Goal: Transaction & Acquisition: Purchase product/service

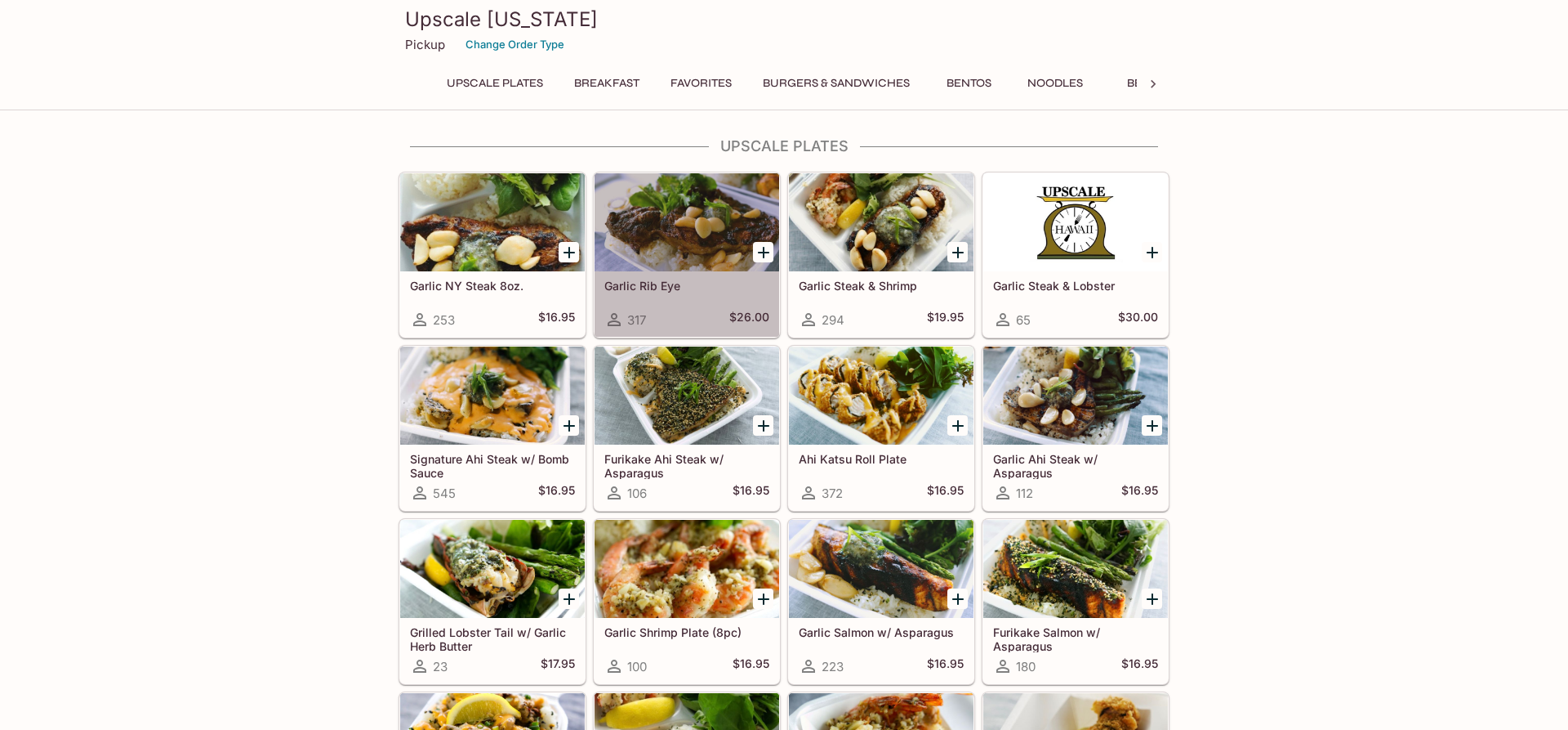
click at [666, 218] on div at bounding box center [687, 222] width 184 height 98
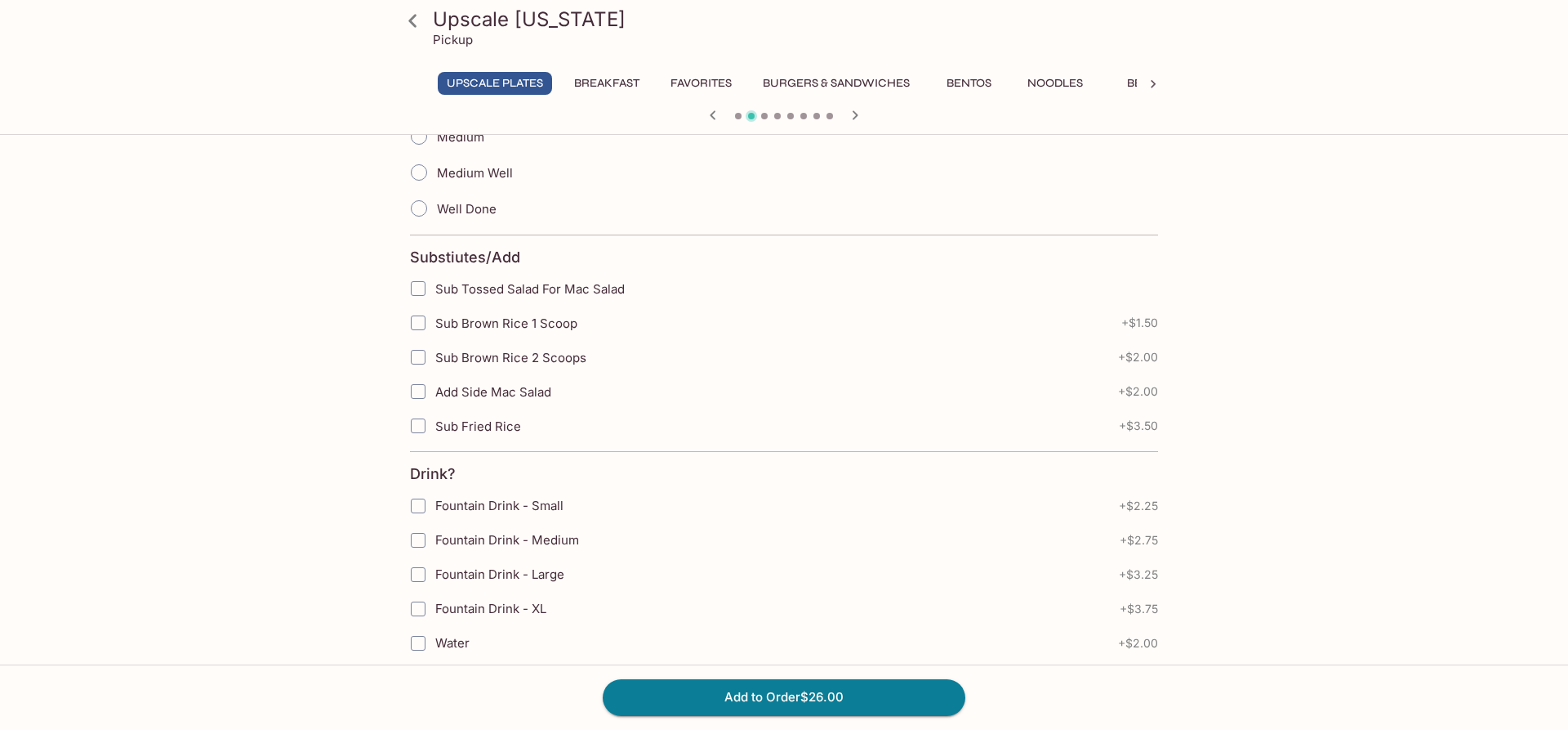
scroll to position [500, 0]
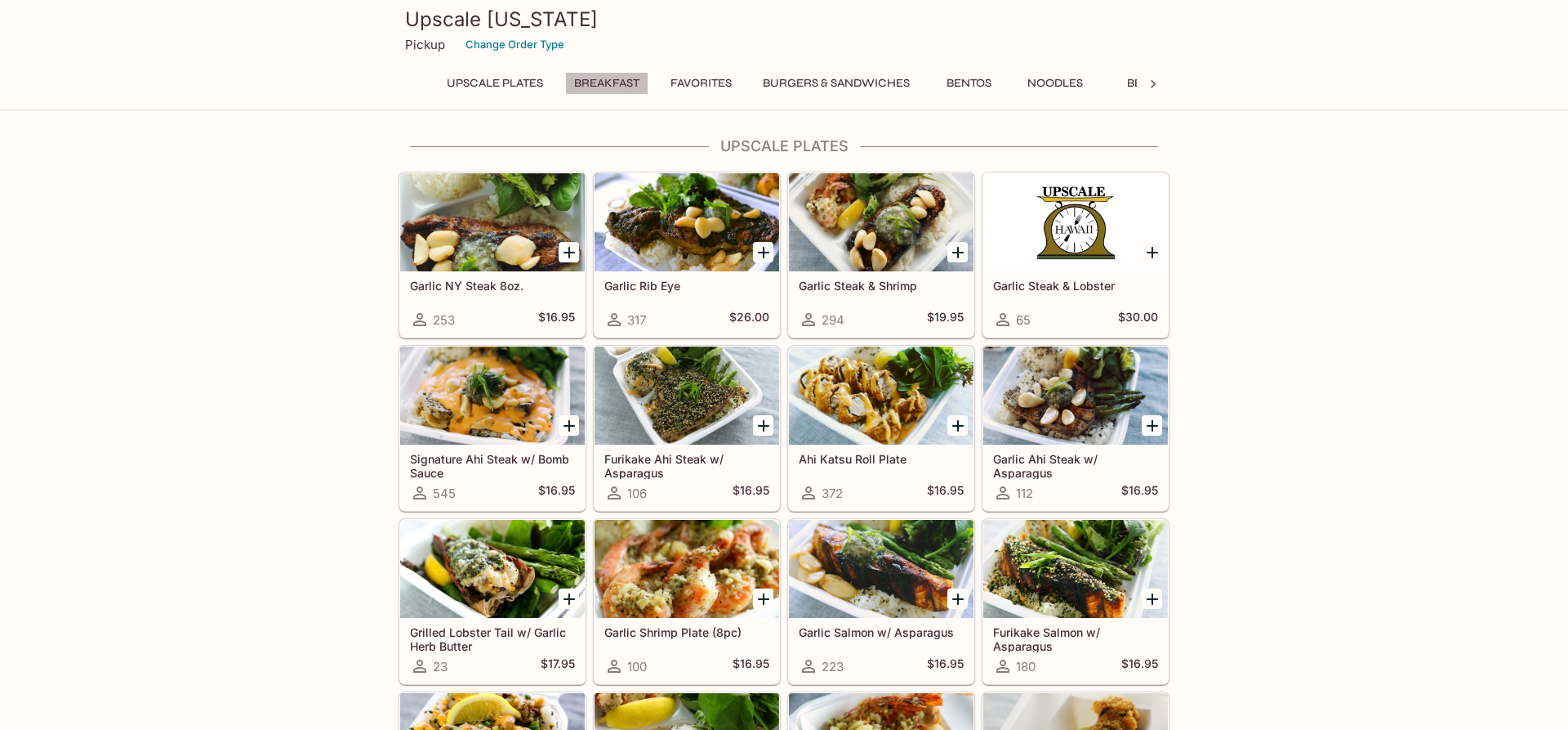
click at [623, 89] on button "Breakfast" at bounding box center [606, 83] width 83 height 23
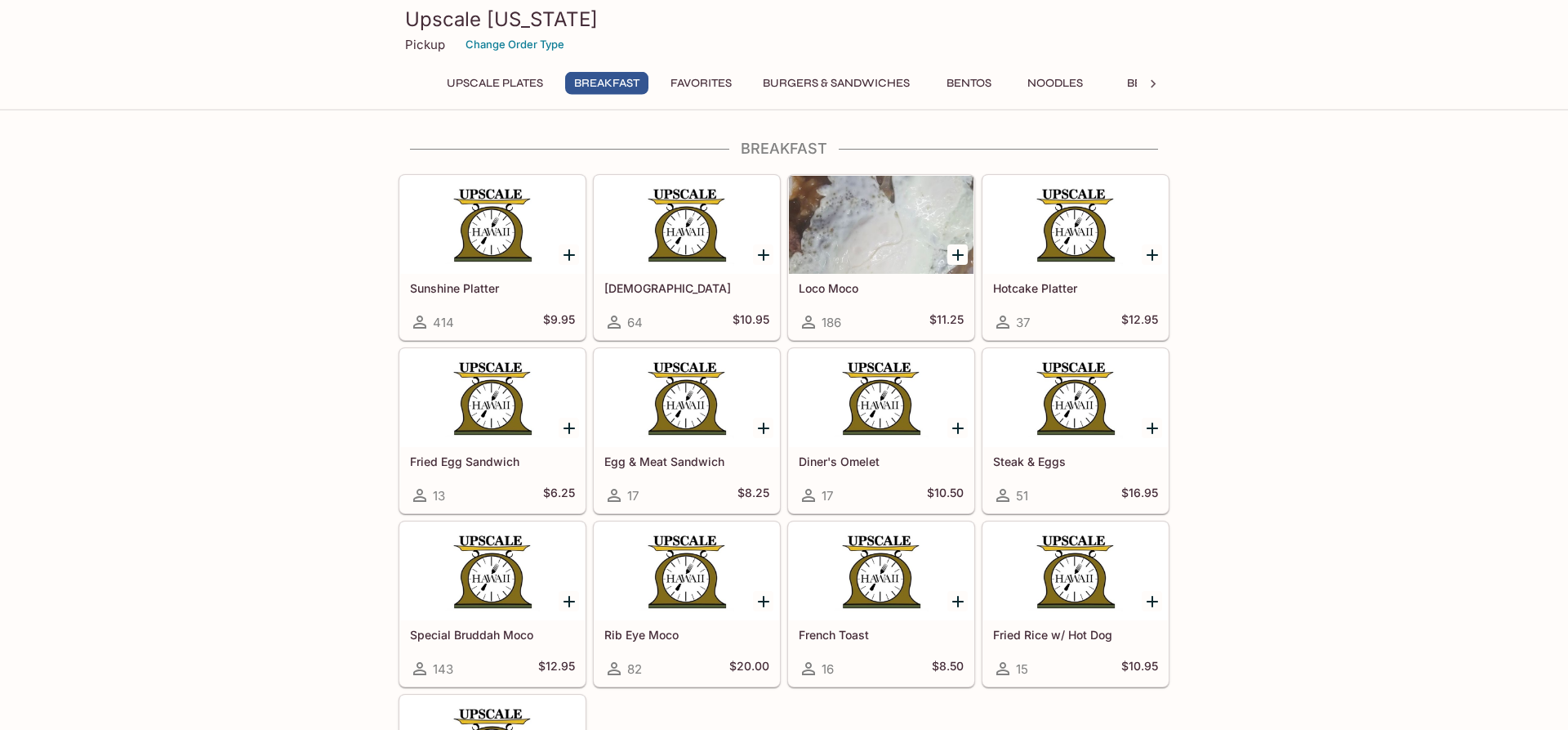
scroll to position [925, 0]
click at [695, 87] on button "Favorites" at bounding box center [701, 83] width 79 height 23
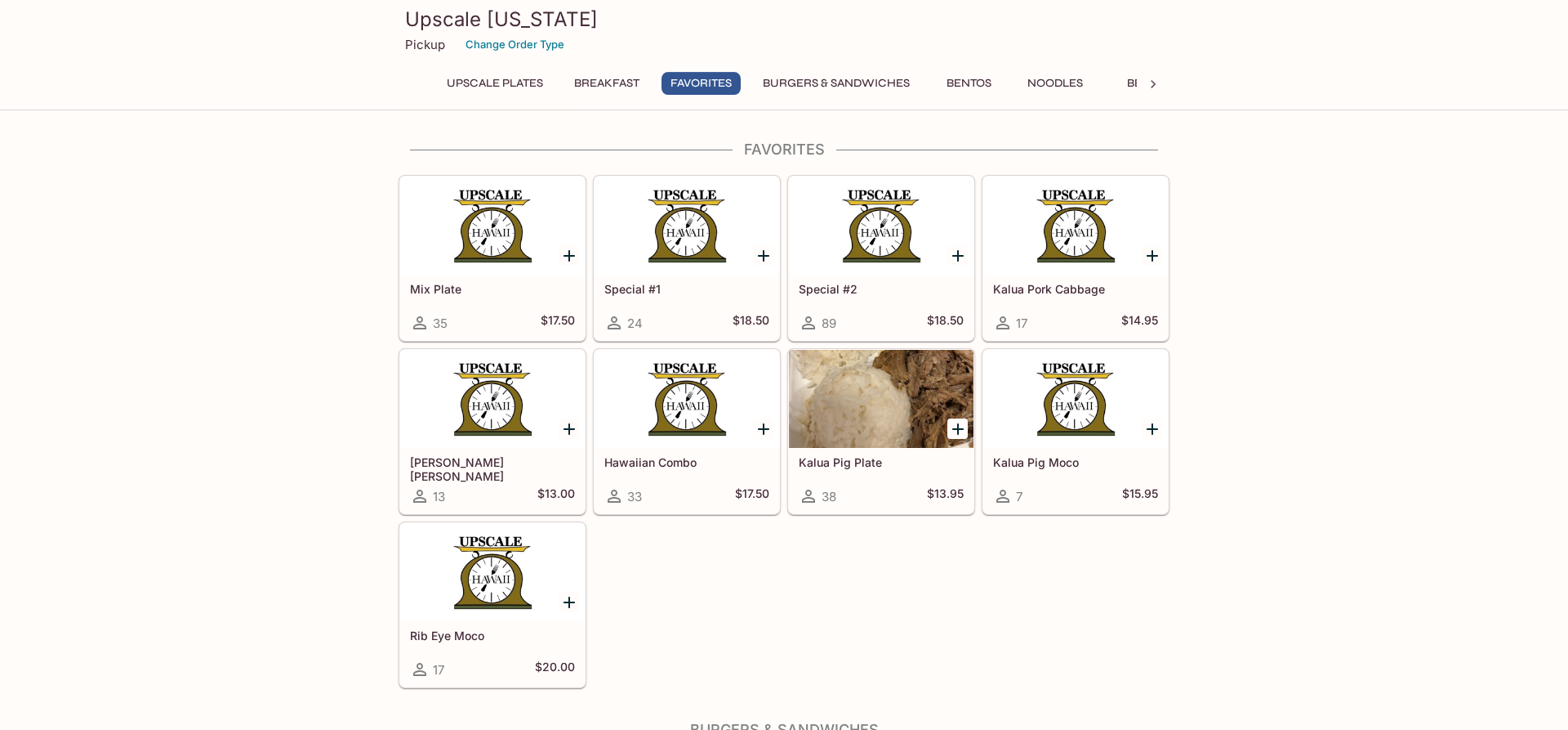
scroll to position [1678, 0]
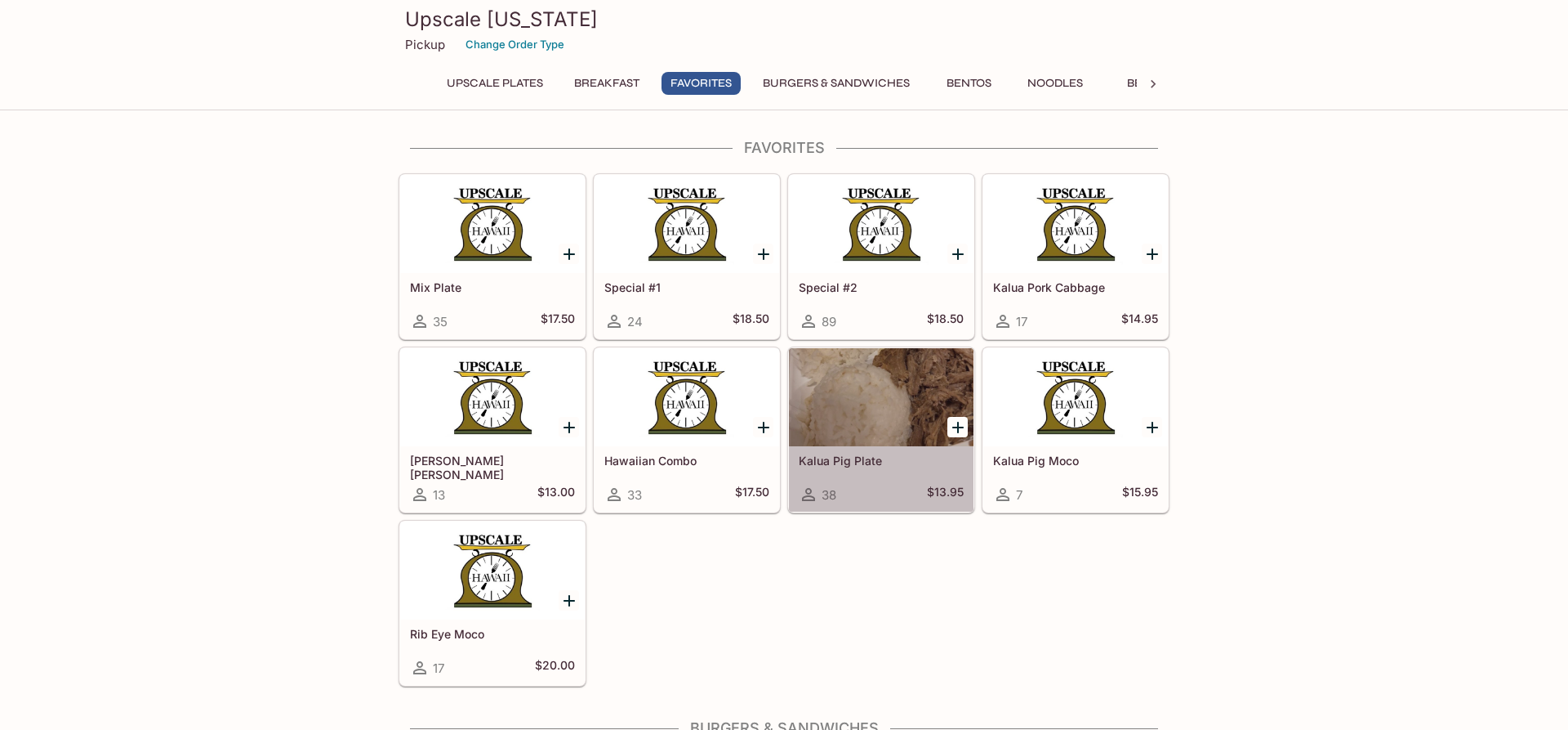
click at [864, 381] on div at bounding box center [881, 397] width 184 height 98
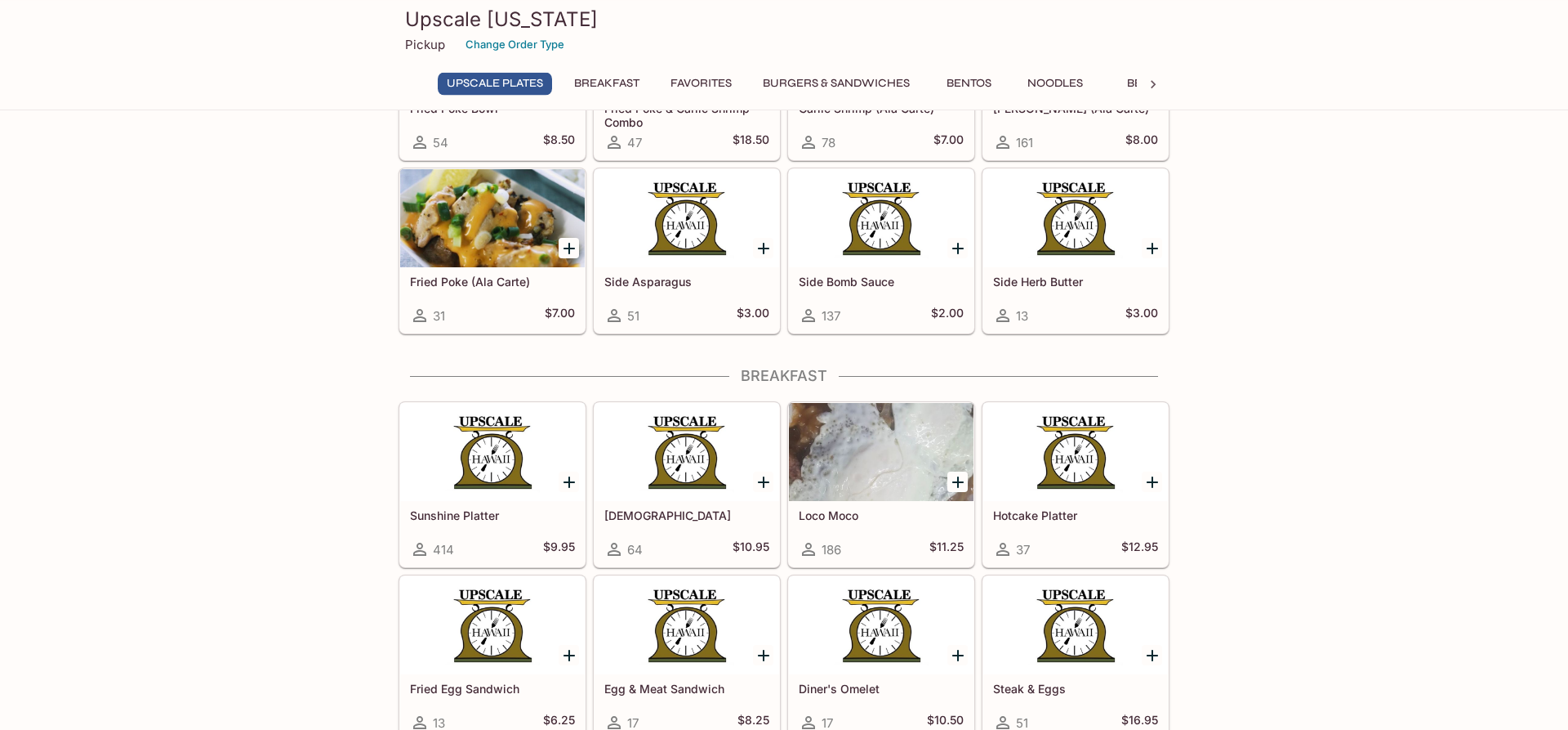
scroll to position [705, 0]
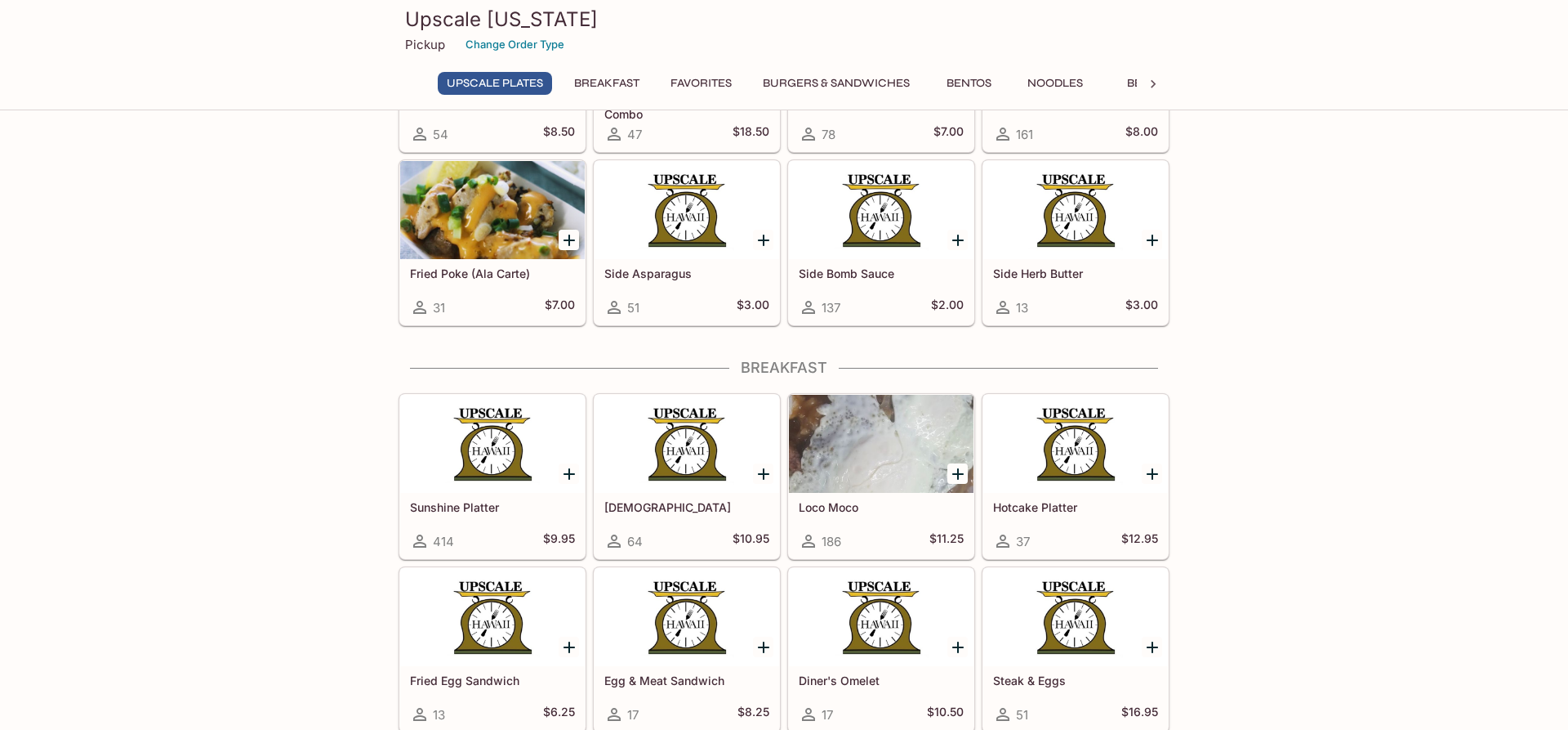
click at [849, 428] on div at bounding box center [881, 443] width 184 height 98
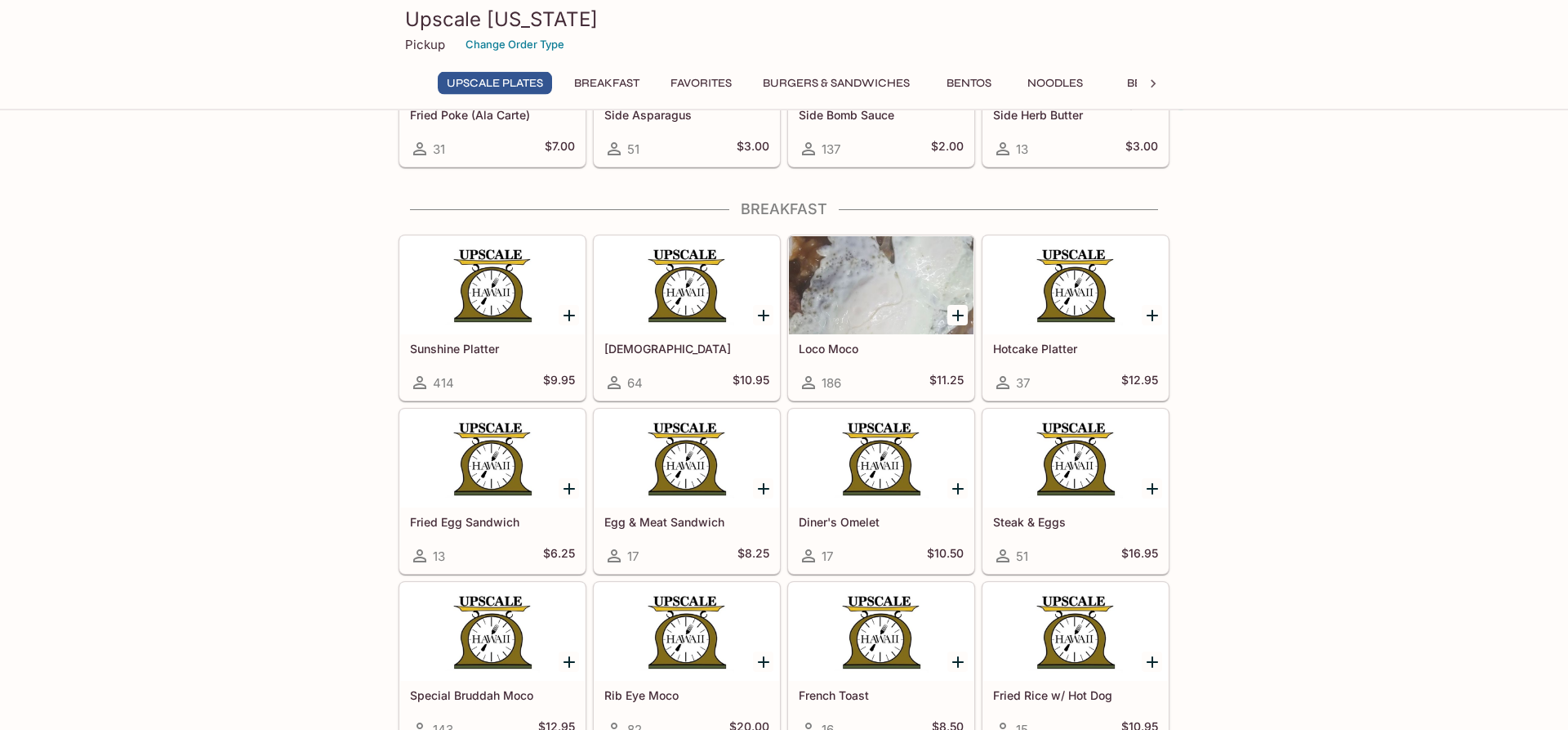
scroll to position [872, 0]
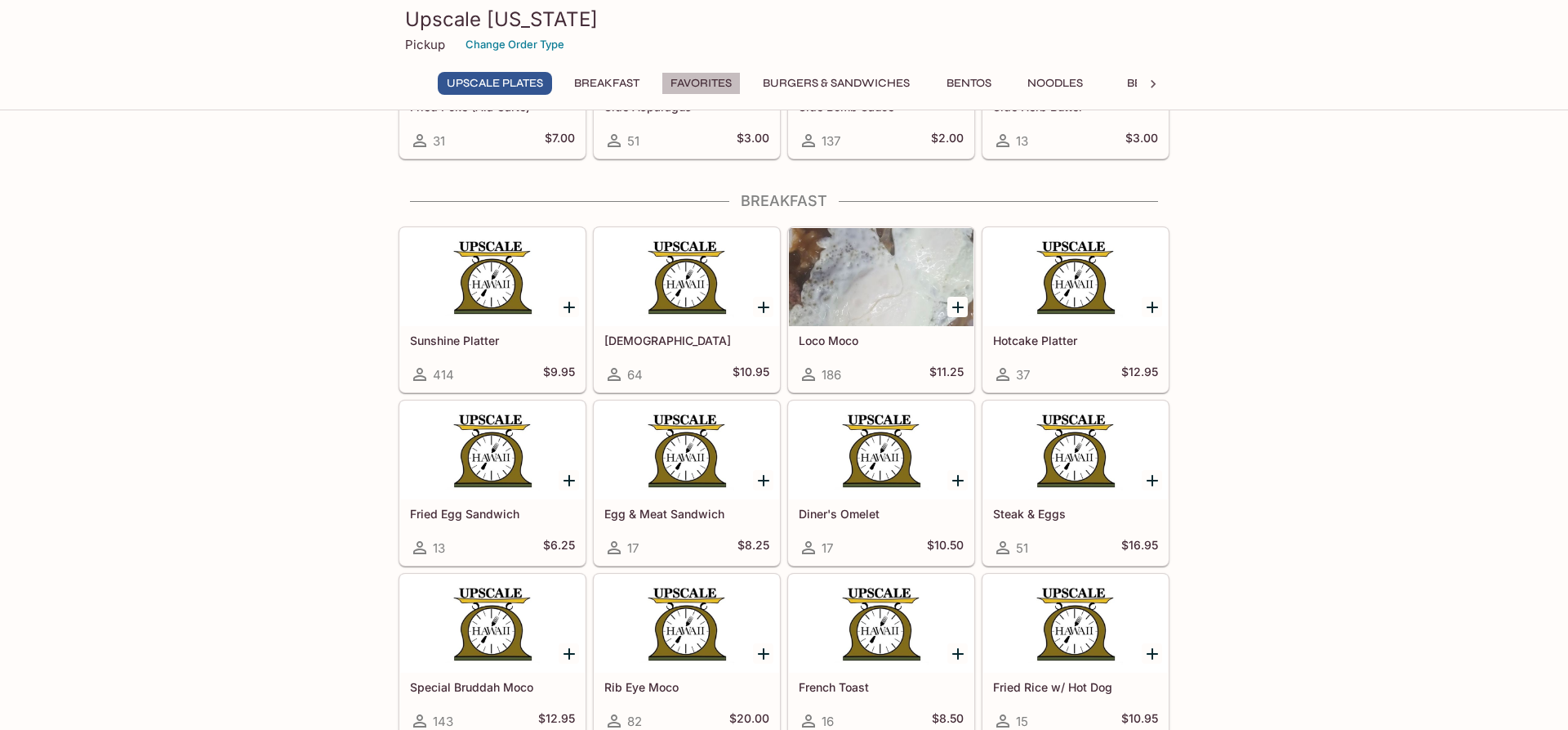
click at [683, 87] on button "Favorites" at bounding box center [701, 83] width 79 height 23
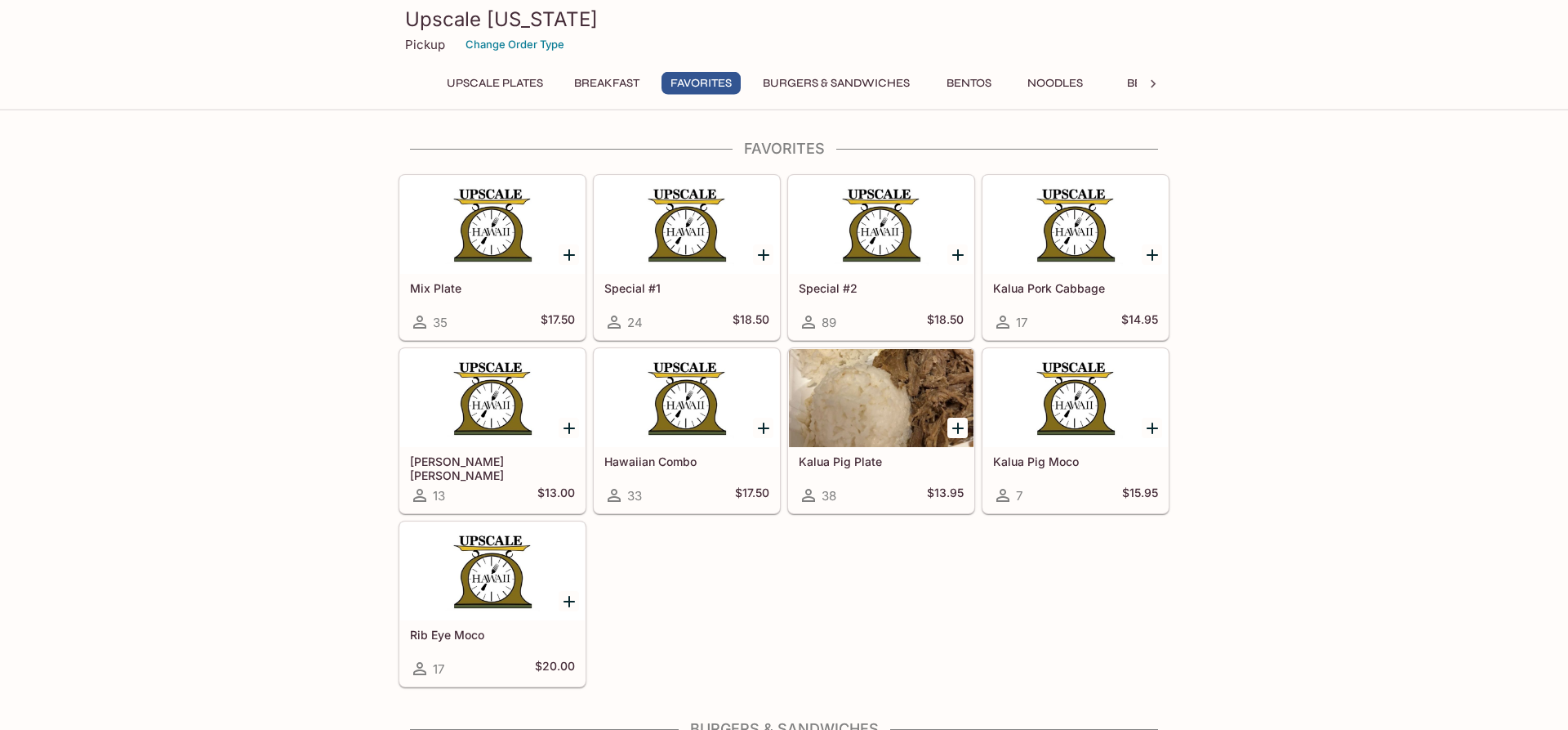
scroll to position [1678, 0]
click at [1160, 86] on icon at bounding box center [1154, 84] width 16 height 16
click at [669, 87] on button "Beef" at bounding box center [667, 83] width 73 height 23
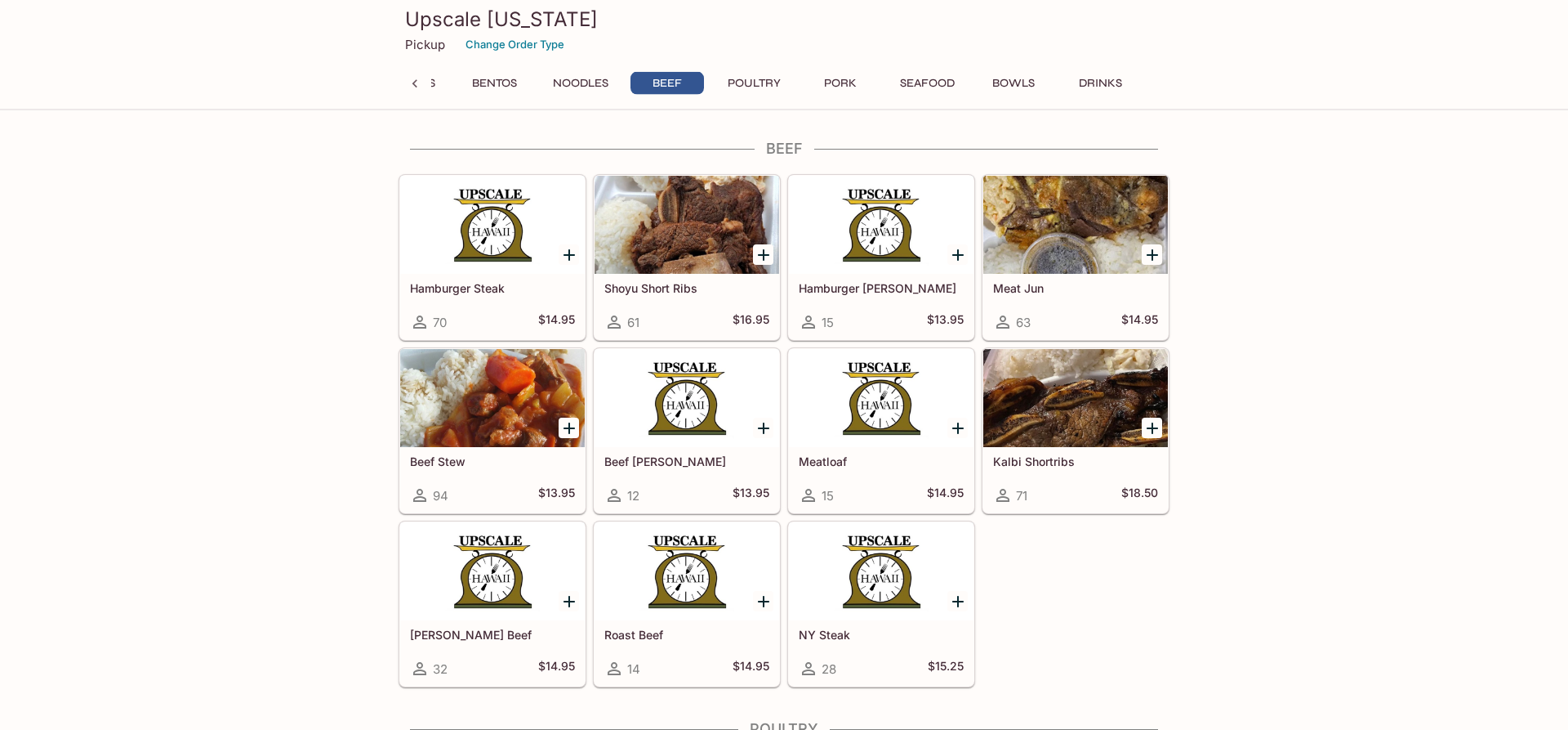
scroll to position [4346, 0]
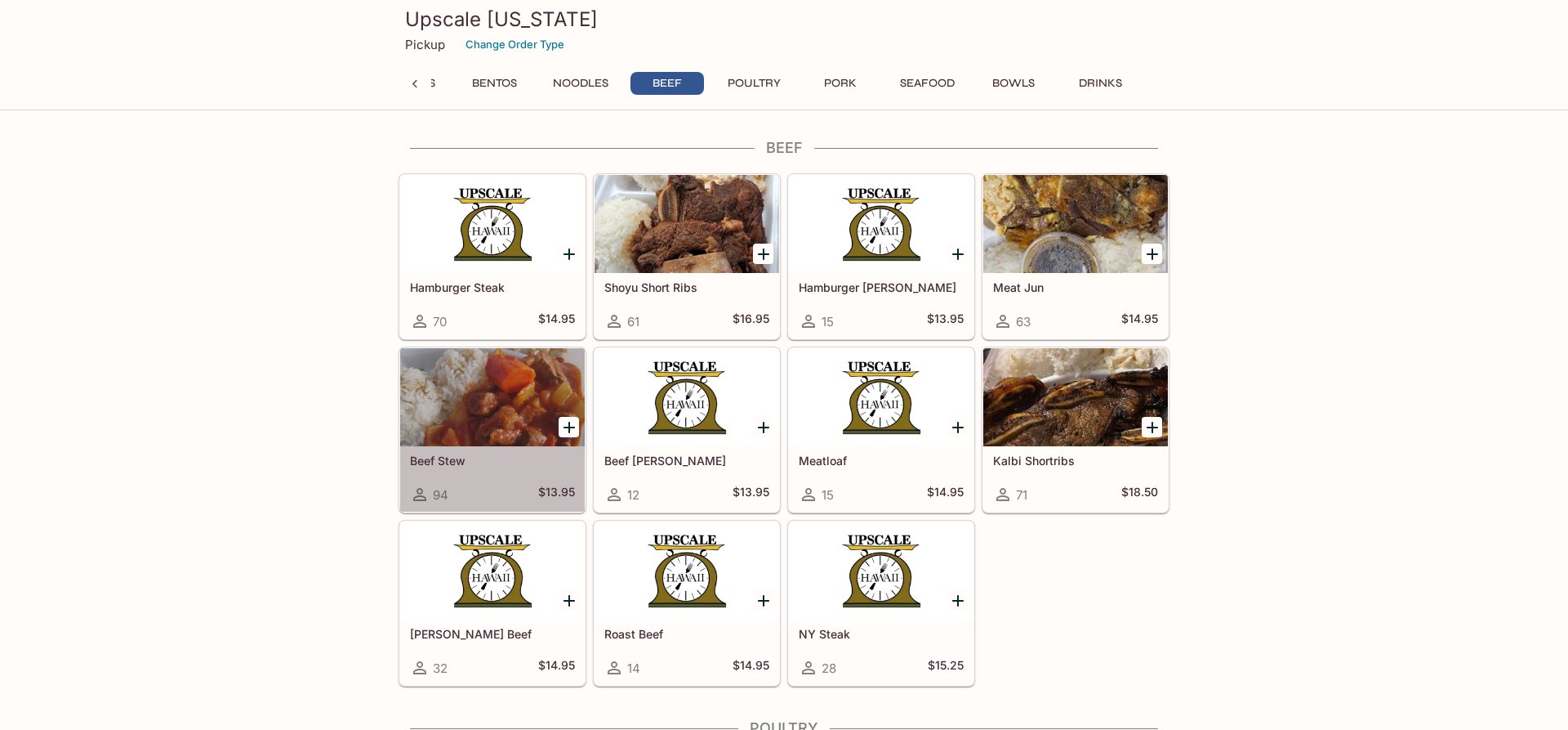
click at [440, 381] on div at bounding box center [492, 397] width 184 height 98
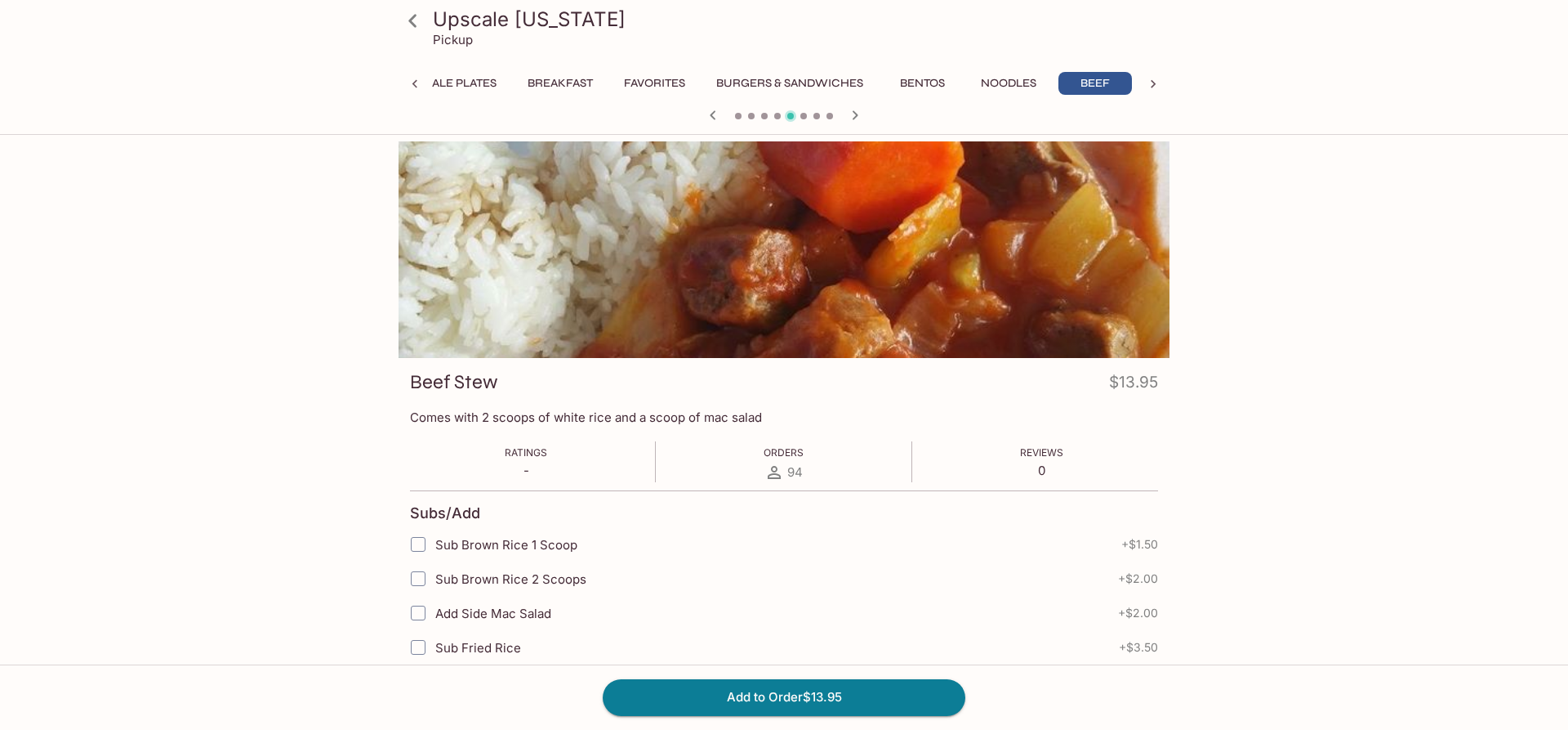
click at [1027, 82] on button "Noodles" at bounding box center [1008, 83] width 73 height 23
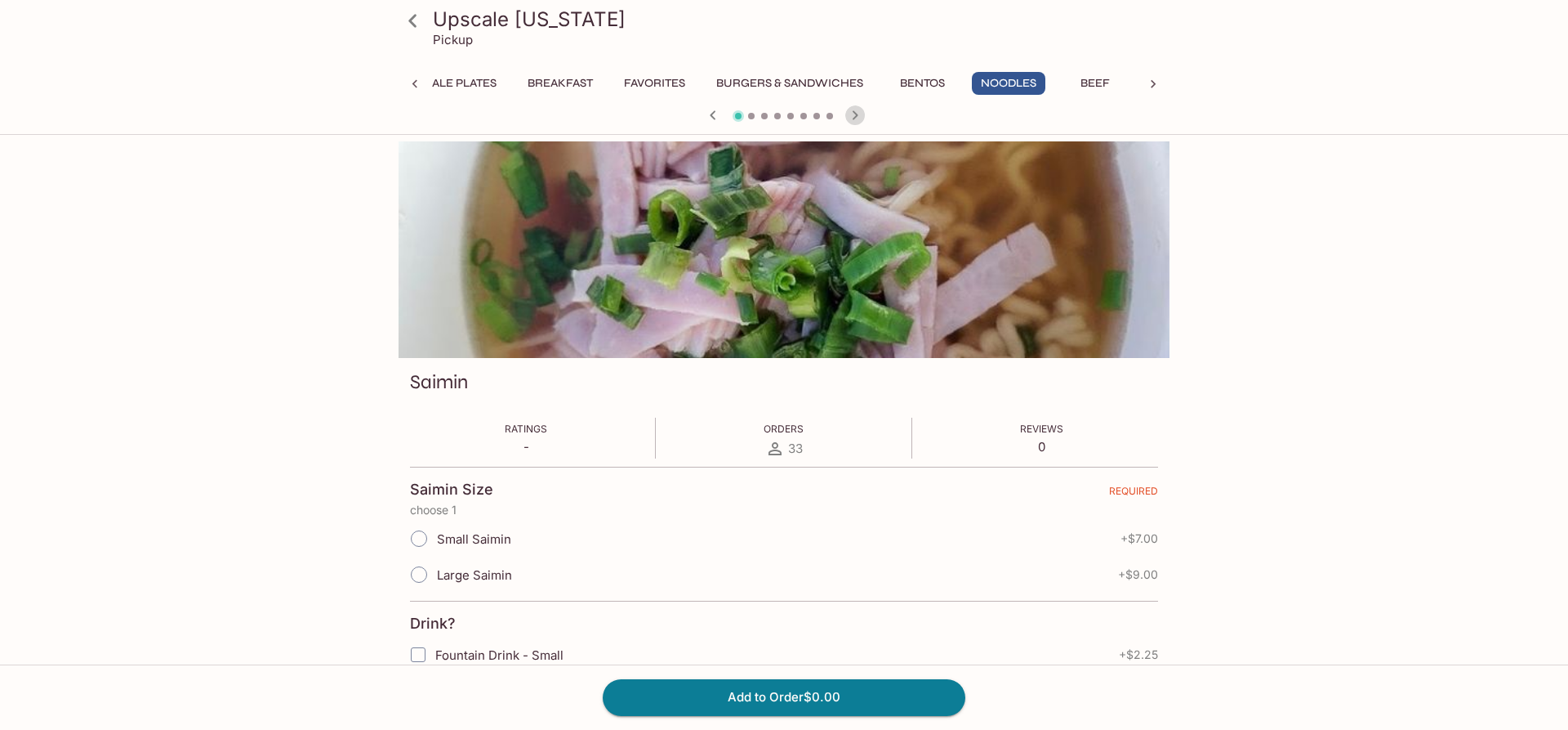
click at [860, 111] on icon "button" at bounding box center [856, 115] width 20 height 20
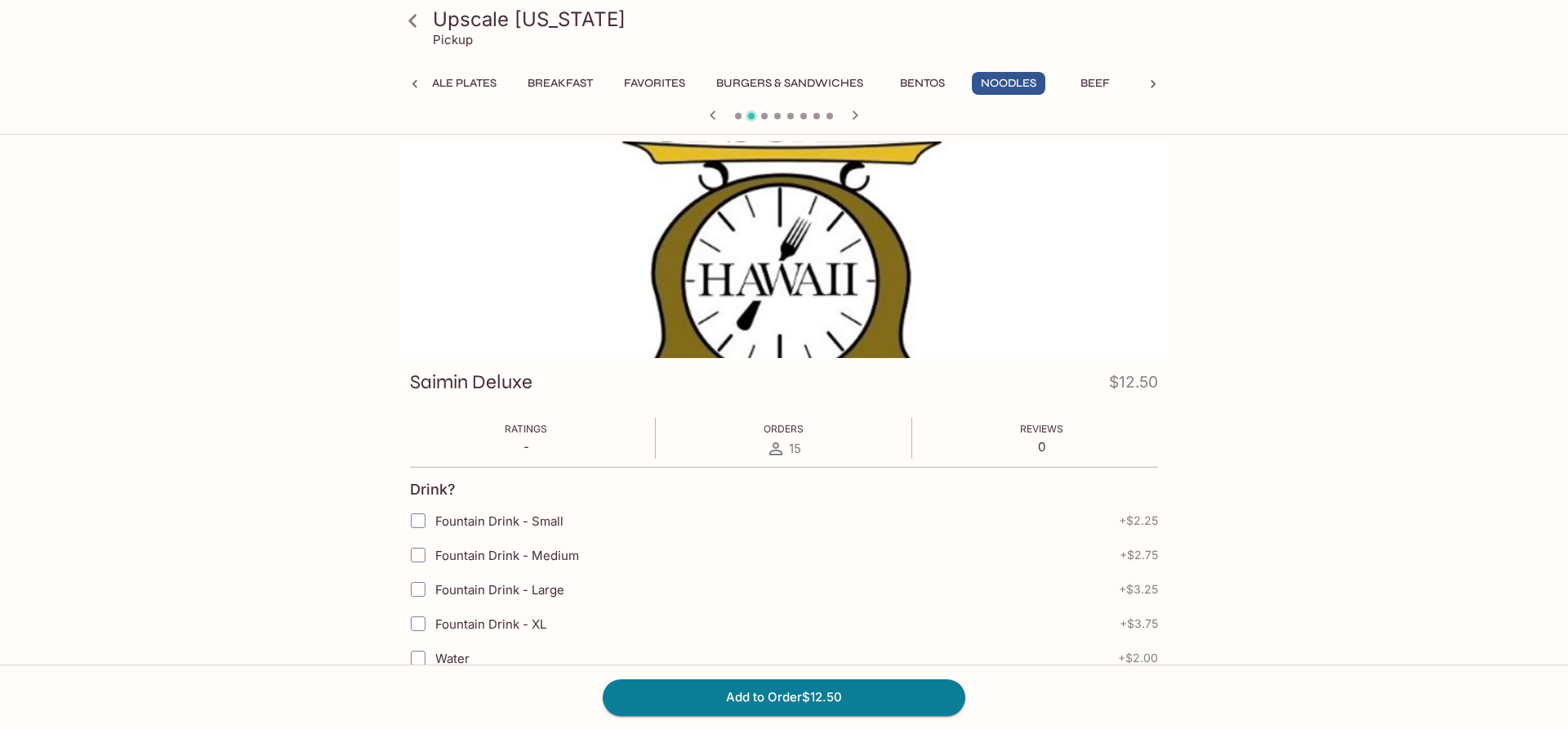
click at [856, 114] on icon "button" at bounding box center [856, 115] width 6 height 9
click at [847, 77] on button "Burgers & Sandwiches" at bounding box center [790, 83] width 165 height 23
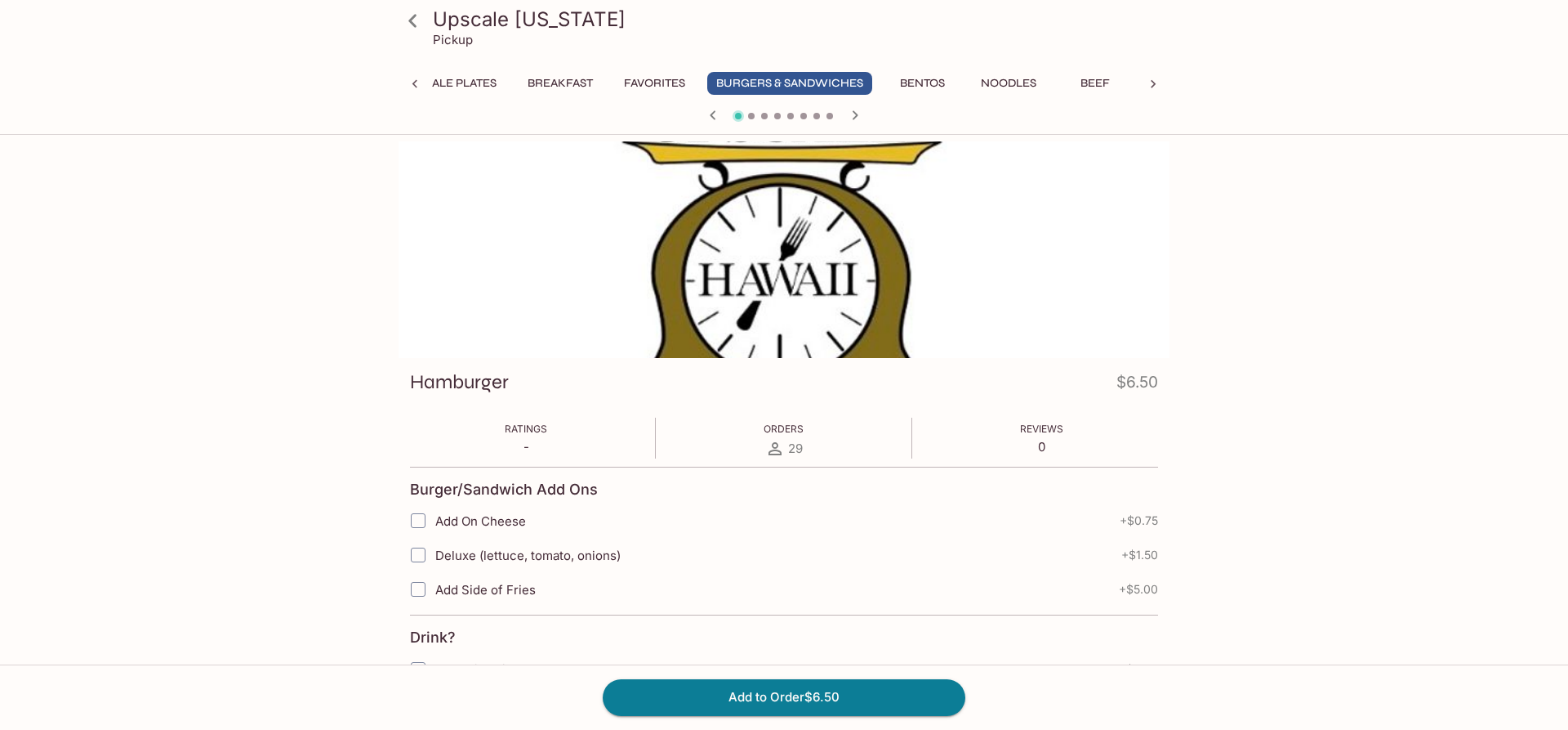
click at [462, 20] on h3 "Upscale [US_STATE]" at bounding box center [798, 19] width 730 height 26
drag, startPoint x: 388, startPoint y: 20, endPoint x: 403, endPoint y: 7, distance: 19.8
click at [400, 7] on div "Upscale [US_STATE] Pickup UPSCALE Plates Breakfast Favorites Burgers & Sandwich…" at bounding box center [784, 68] width 1568 height 135
click at [412, 7] on icon at bounding box center [413, 21] width 29 height 29
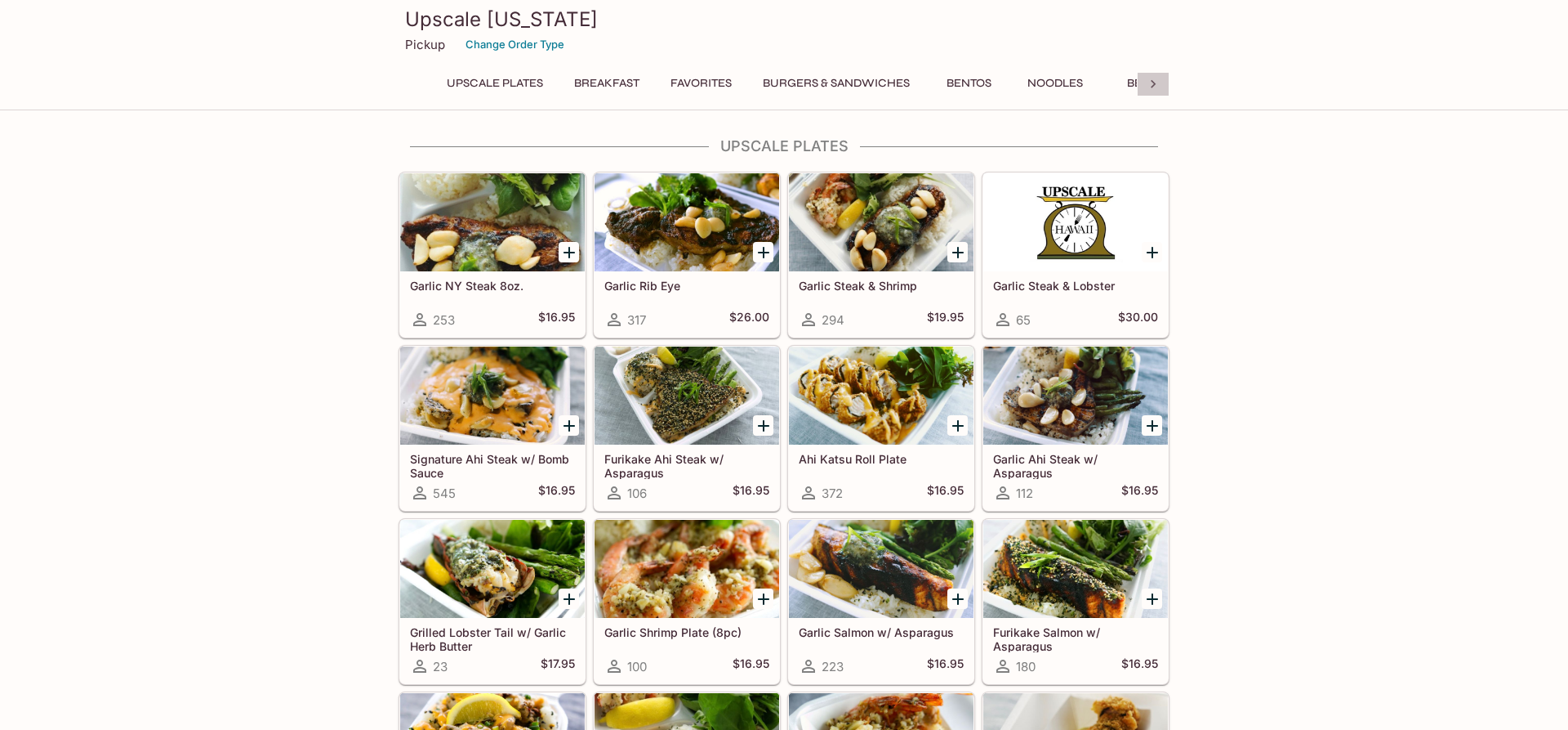
click at [1160, 86] on icon at bounding box center [1154, 84] width 16 height 16
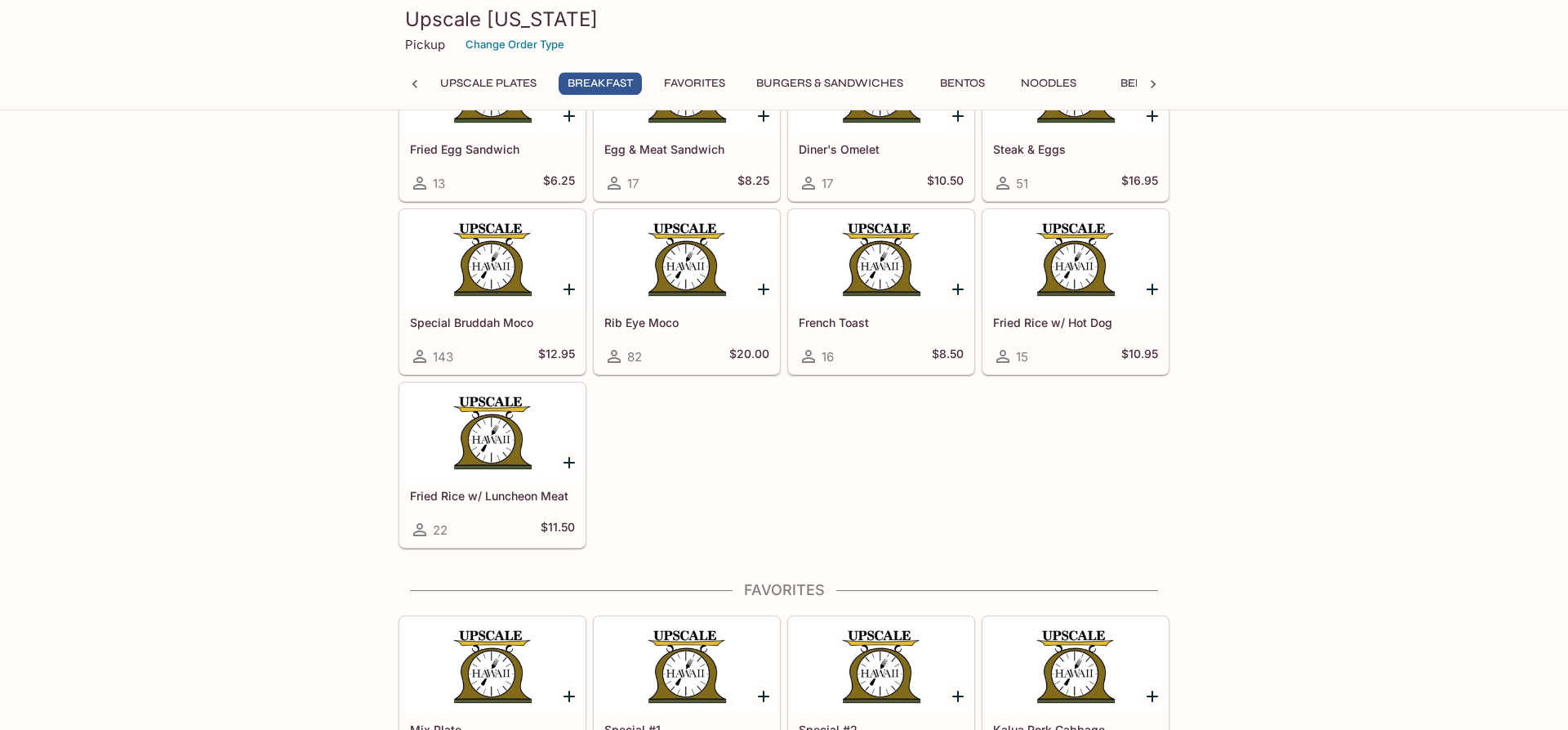
scroll to position [1251, 0]
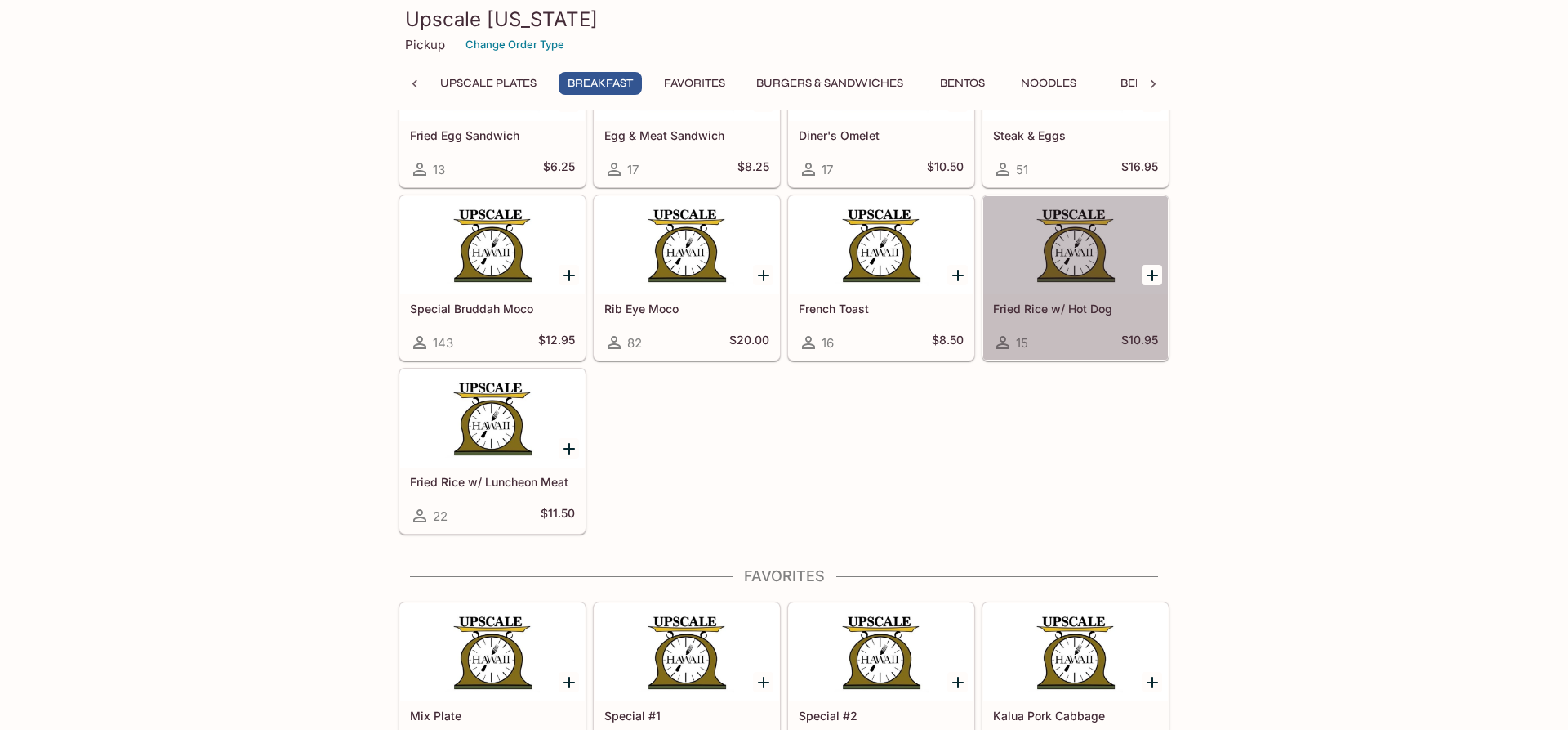
click at [1036, 227] on div at bounding box center [1076, 245] width 184 height 98
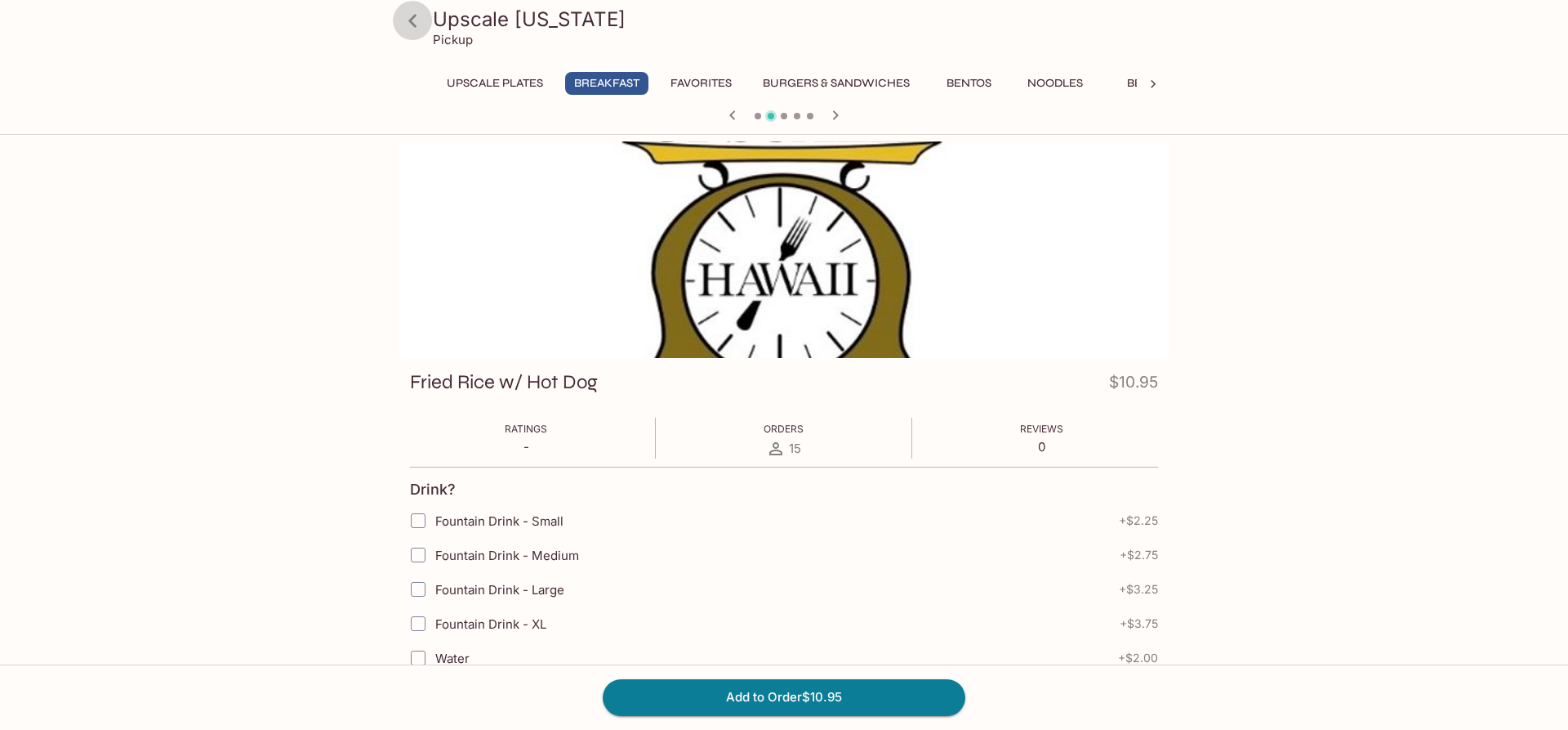
click at [408, 17] on icon at bounding box center [413, 21] width 29 height 29
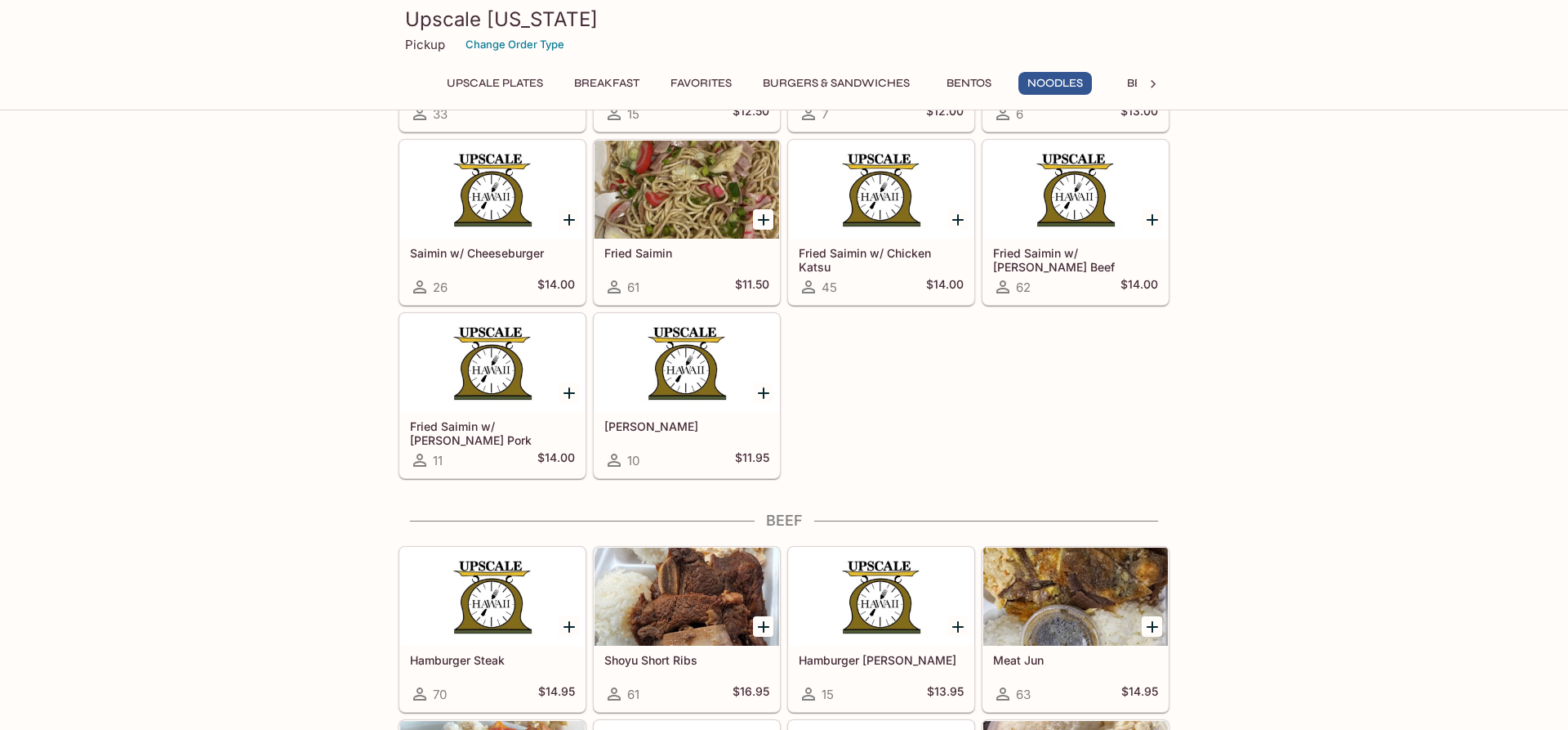
scroll to position [4251, 0]
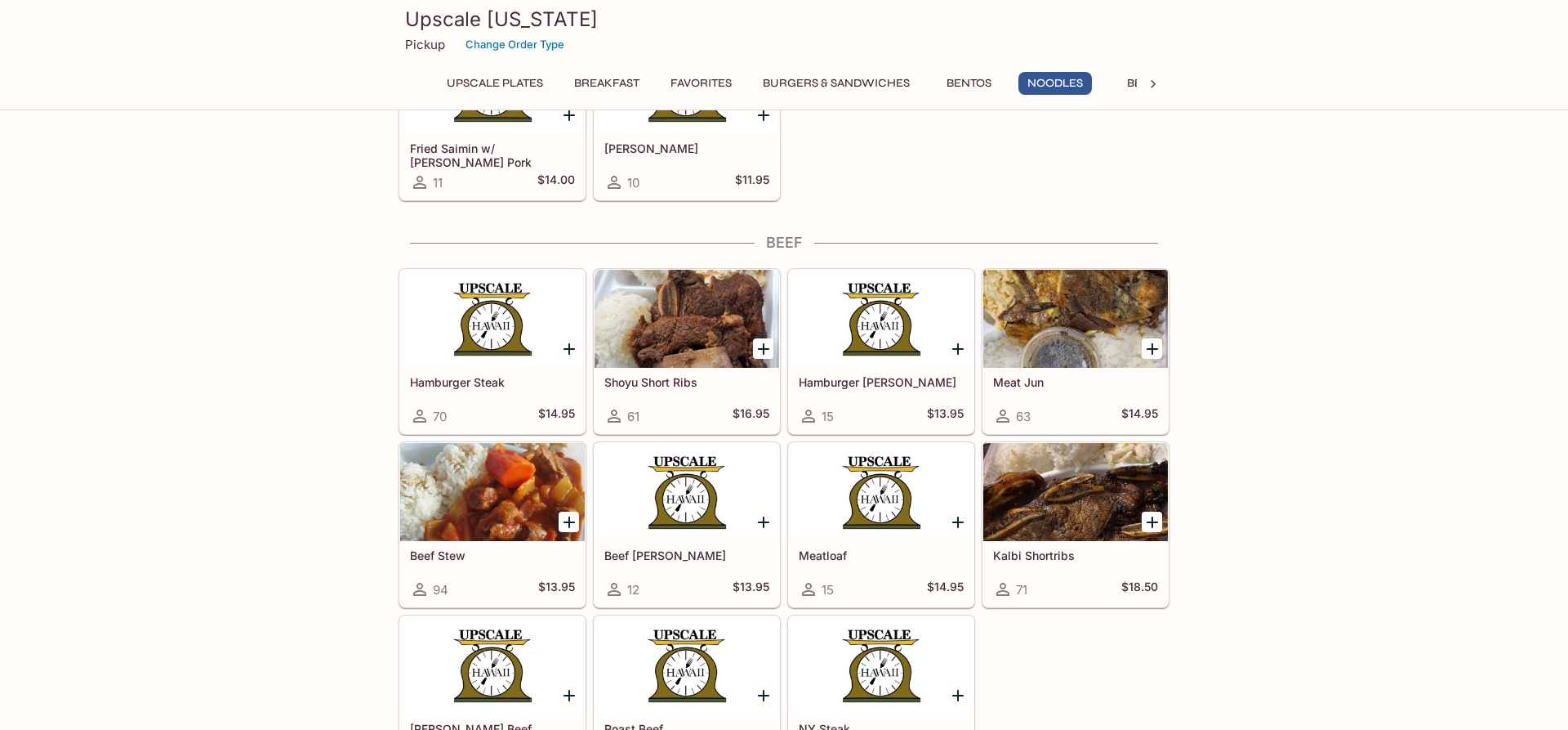
click at [698, 311] on div at bounding box center [687, 318] width 184 height 98
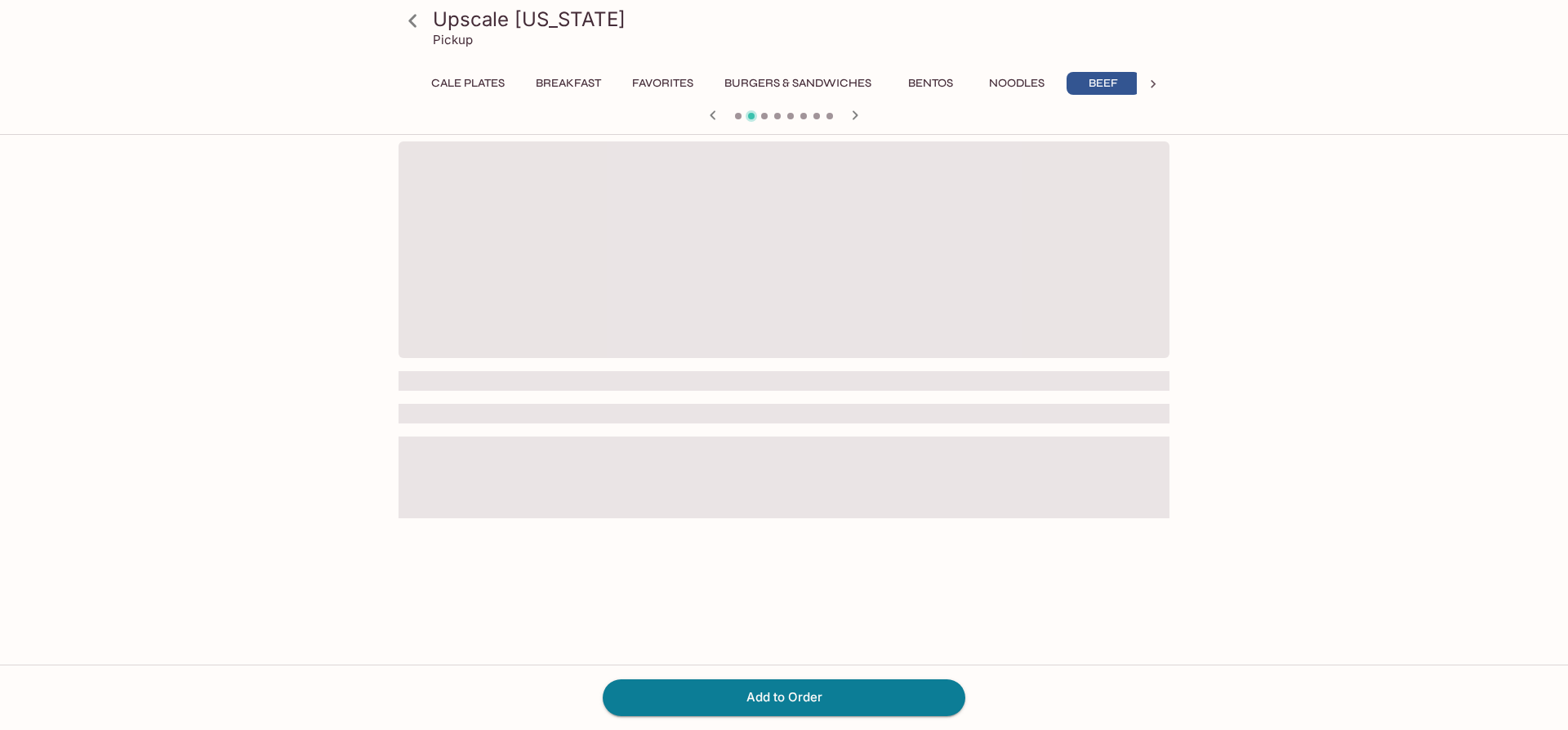
scroll to position [0, 47]
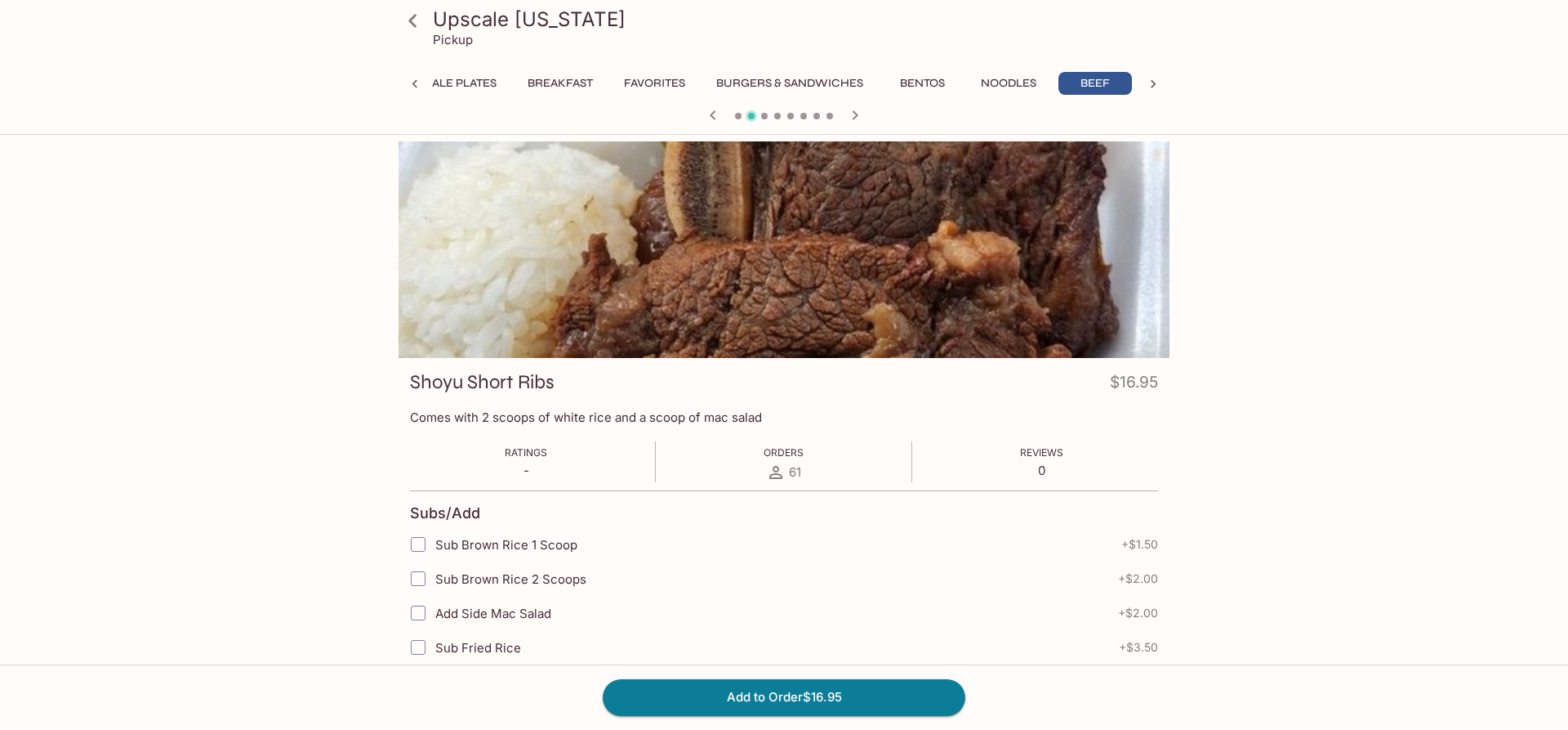
click at [409, 91] on icon at bounding box center [415, 84] width 16 height 16
click at [412, 22] on icon at bounding box center [413, 21] width 8 height 13
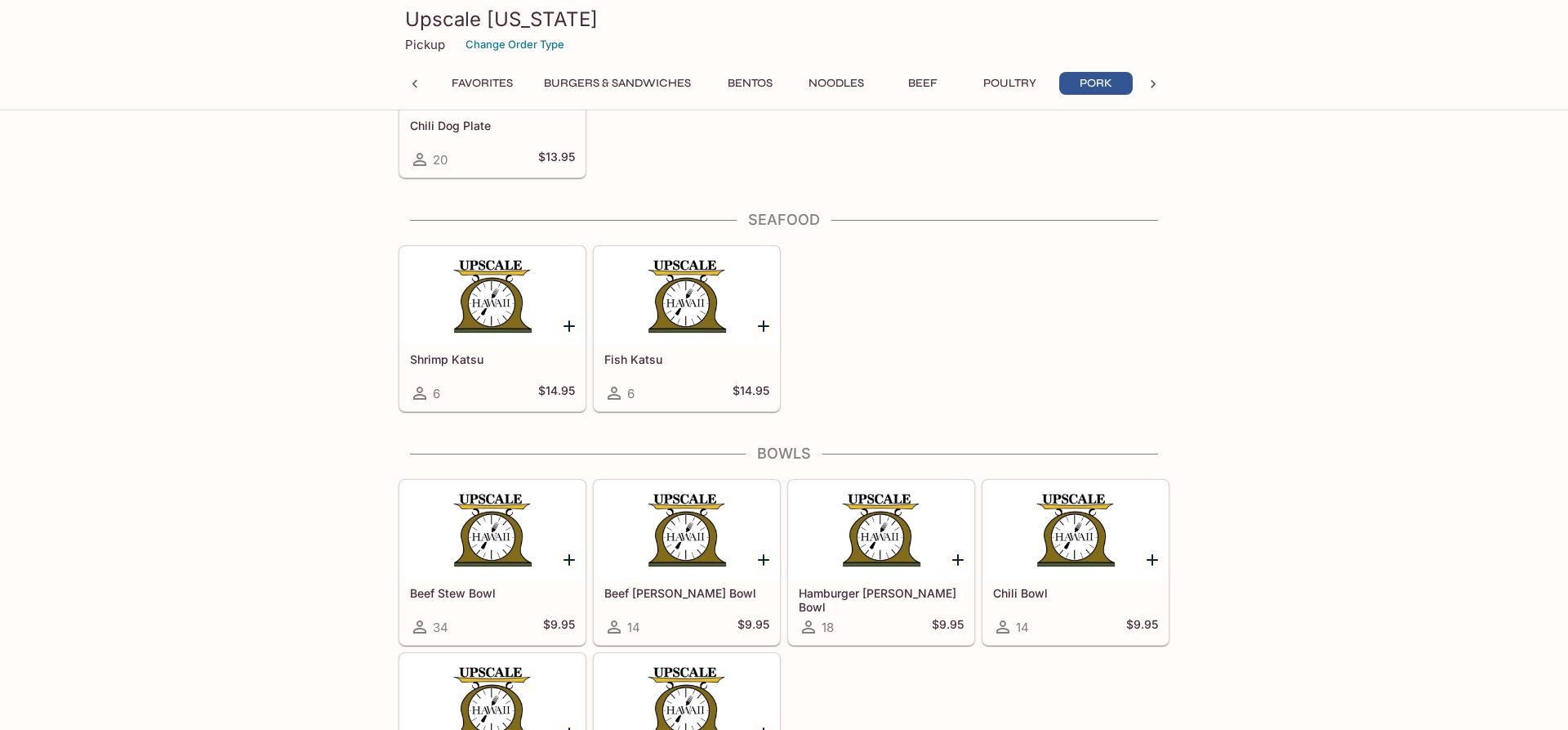
scroll to position [0, 220]
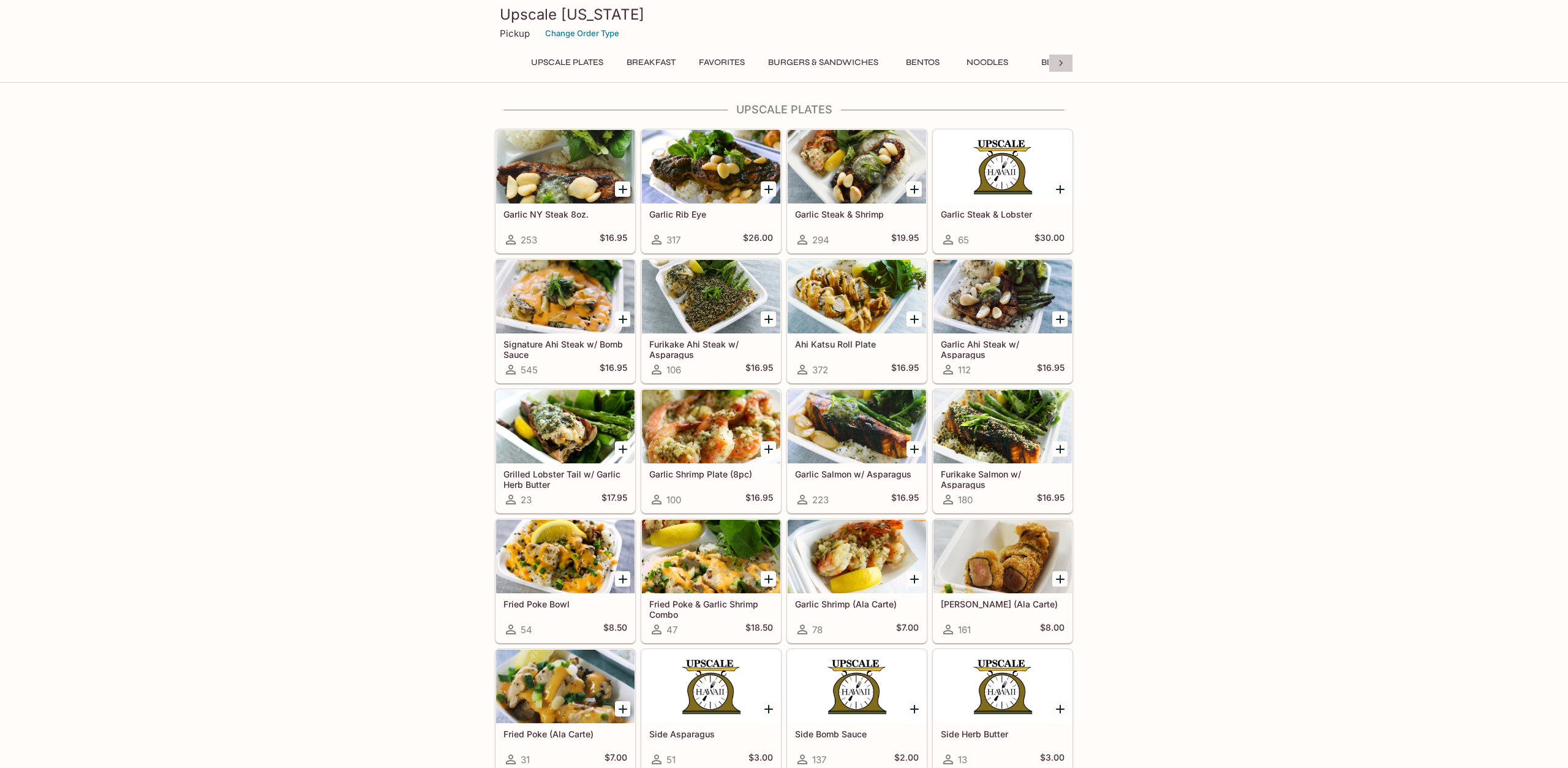
click at [1062, 64] on icon at bounding box center [1061, 63] width 12 height 12
click at [827, 59] on button "Pork" at bounding box center [826, 62] width 55 height 17
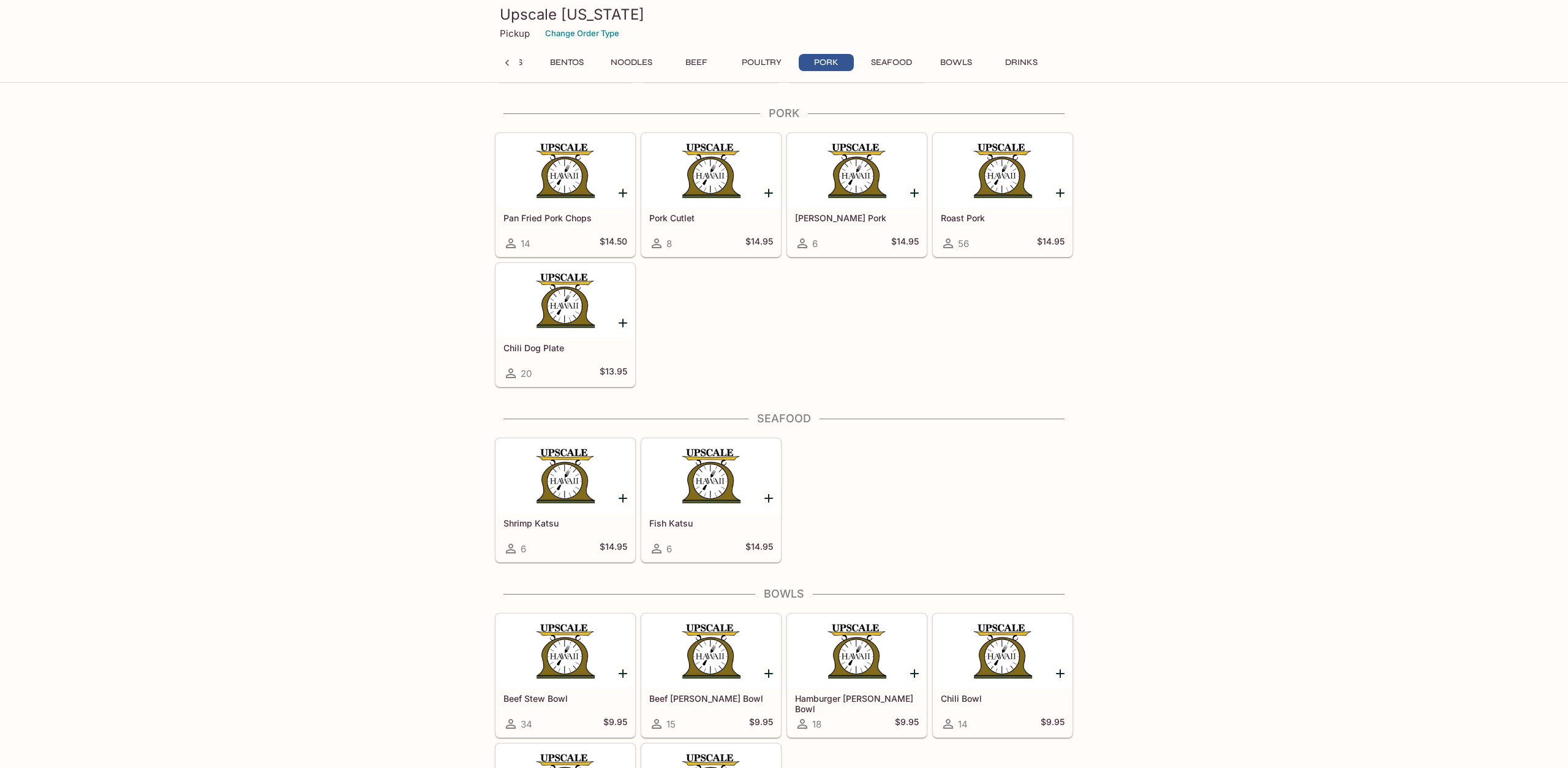
scroll to position [3999, 0]
click at [690, 63] on button "Beef" at bounding box center [696, 62] width 55 height 17
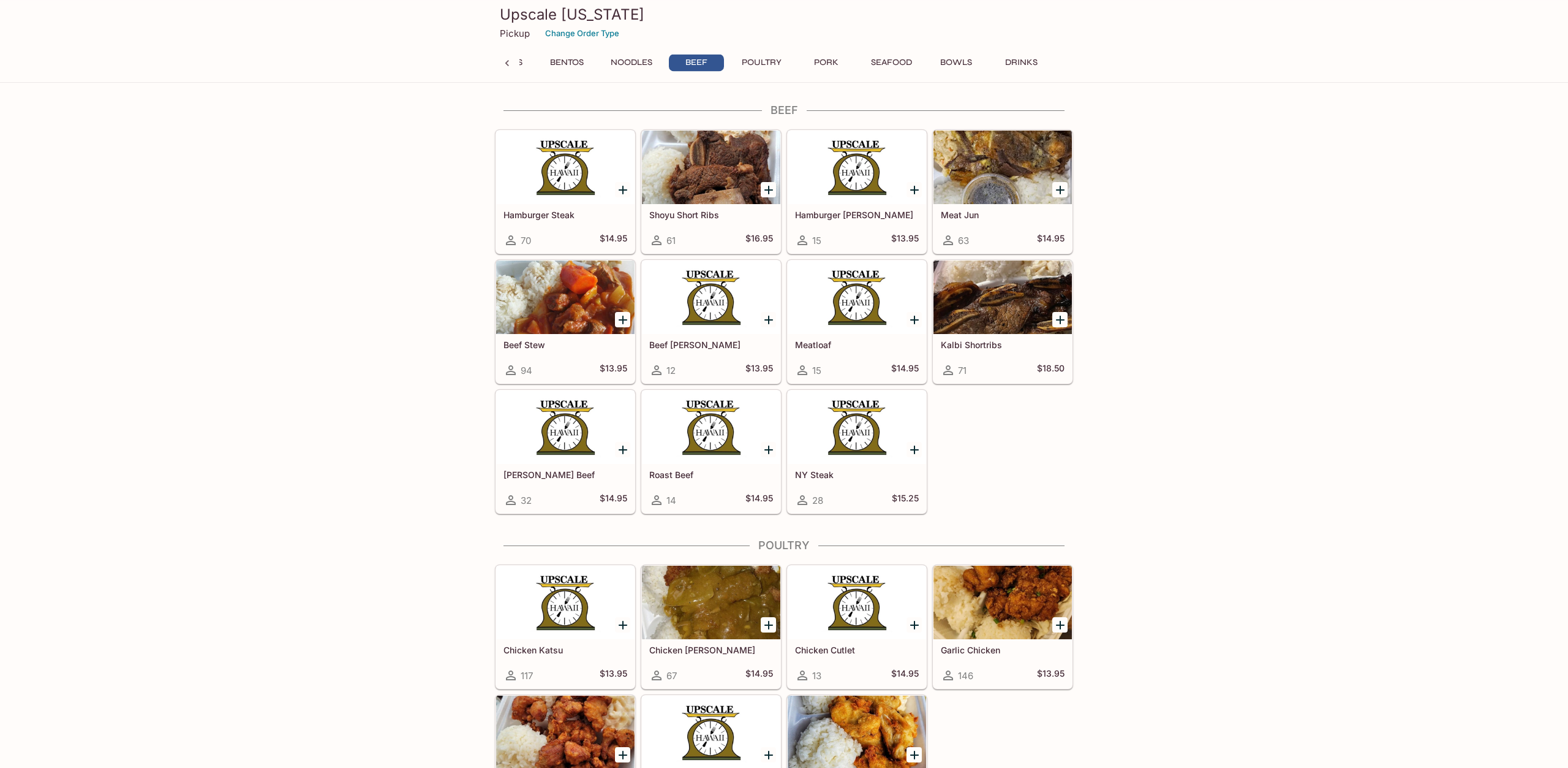
scroll to position [3259, 0]
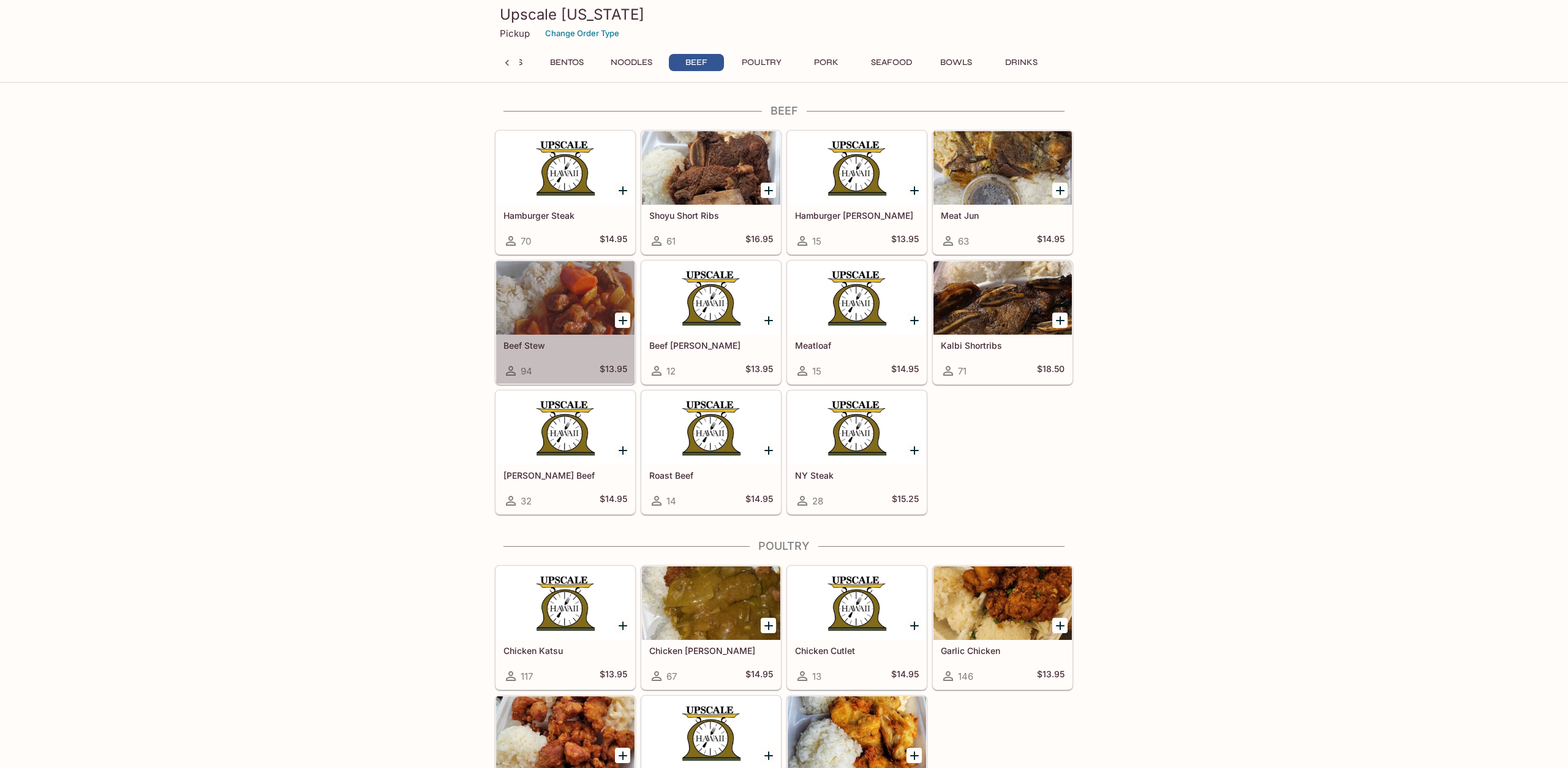
click at [574, 303] on div at bounding box center [565, 298] width 138 height 74
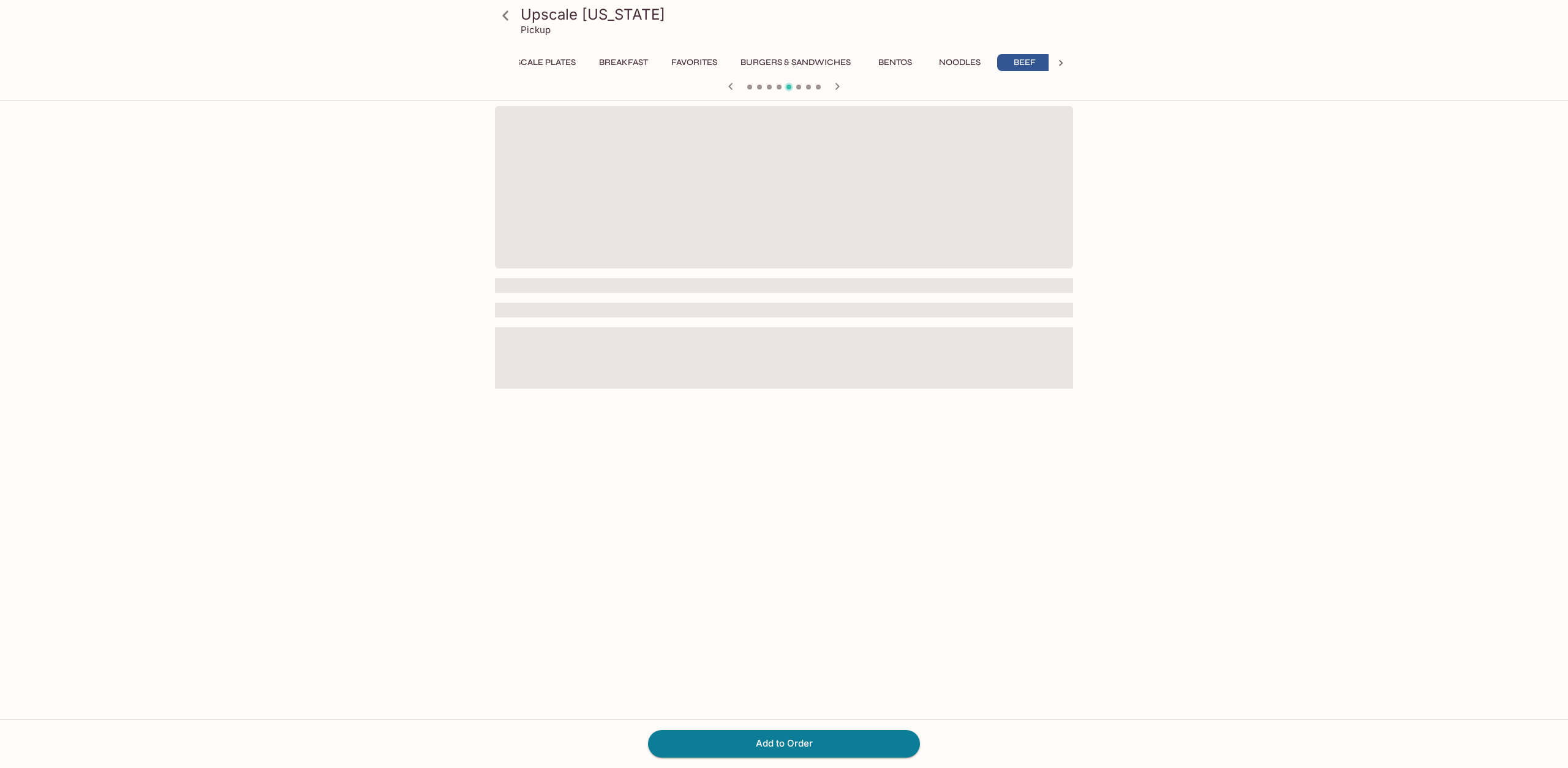
scroll to position [0, 35]
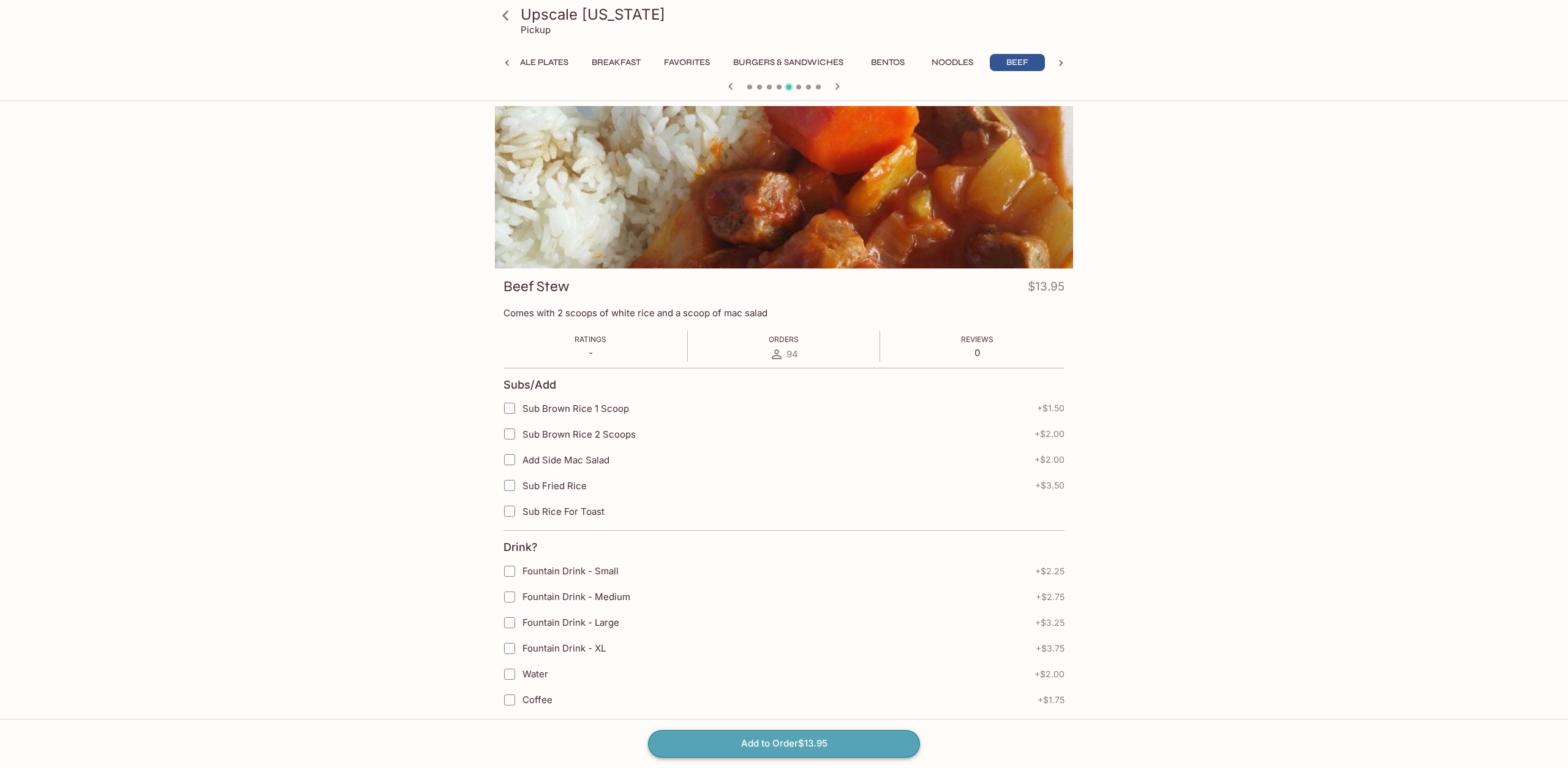
click at [800, 751] on button "Add to Order $13.95" at bounding box center [784, 743] width 272 height 27
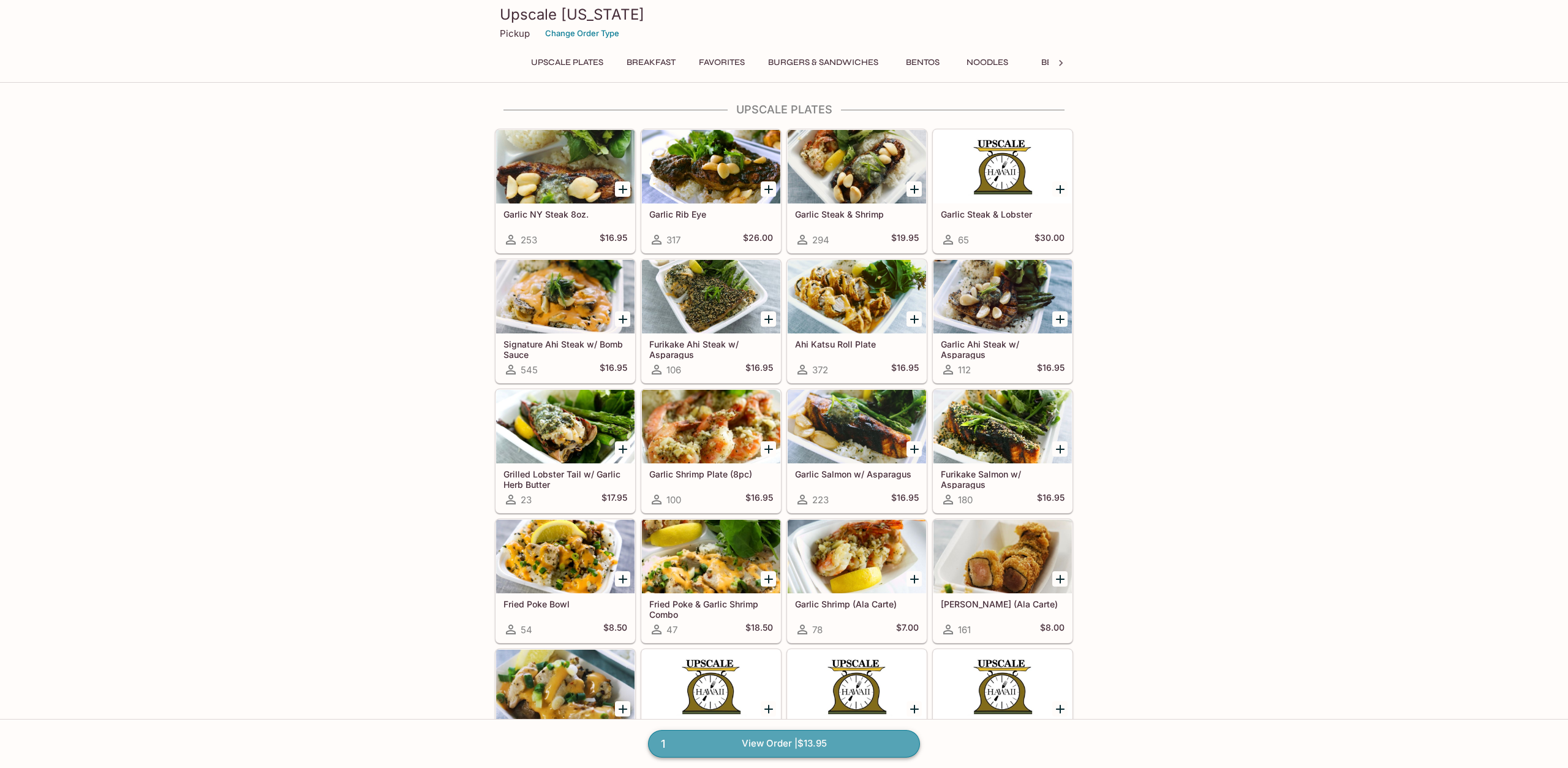
click at [783, 748] on link "1 View Order | $13.95" at bounding box center [784, 743] width 272 height 27
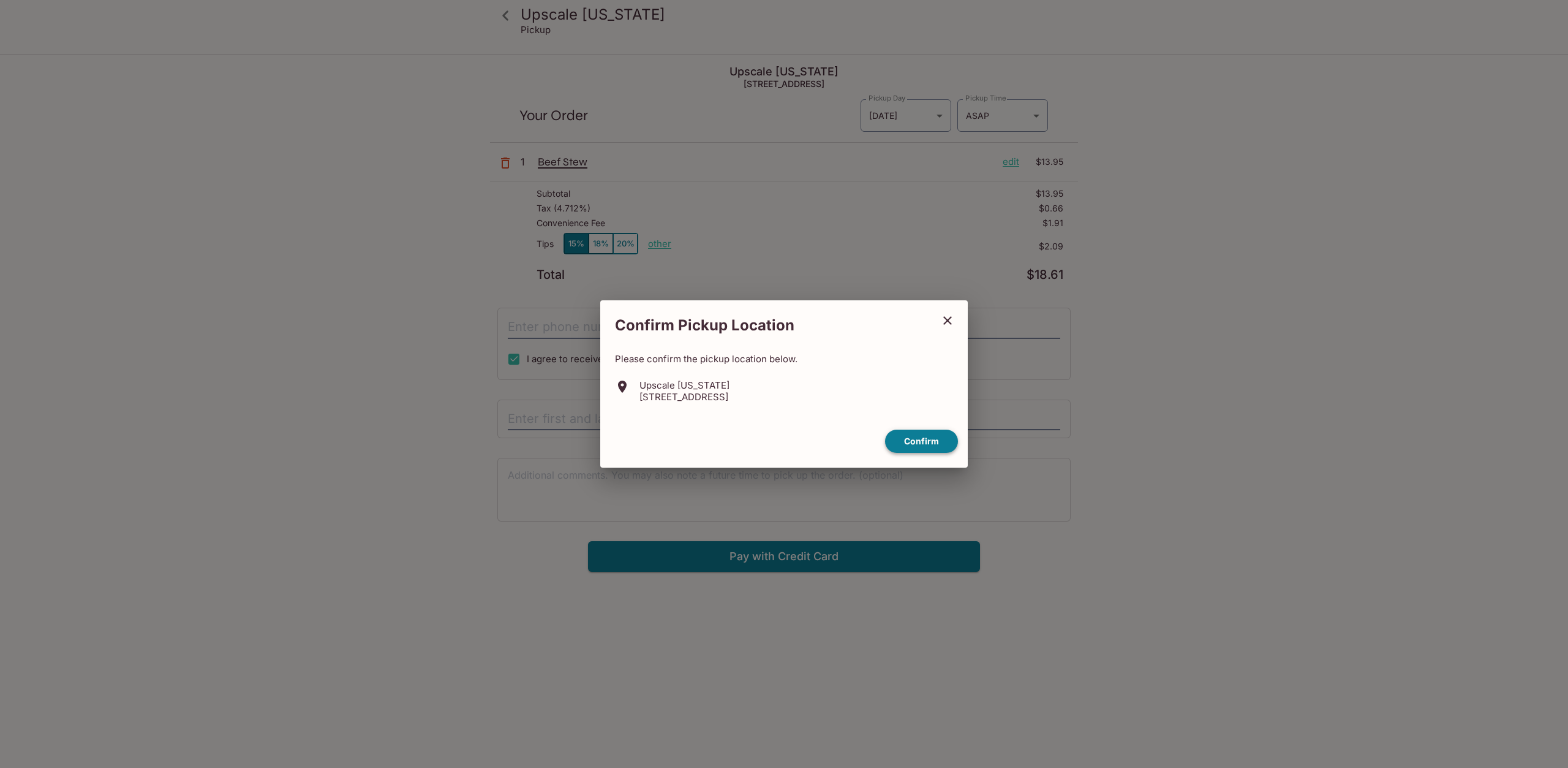
click at [929, 442] on button "Confirm" at bounding box center [921, 441] width 73 height 24
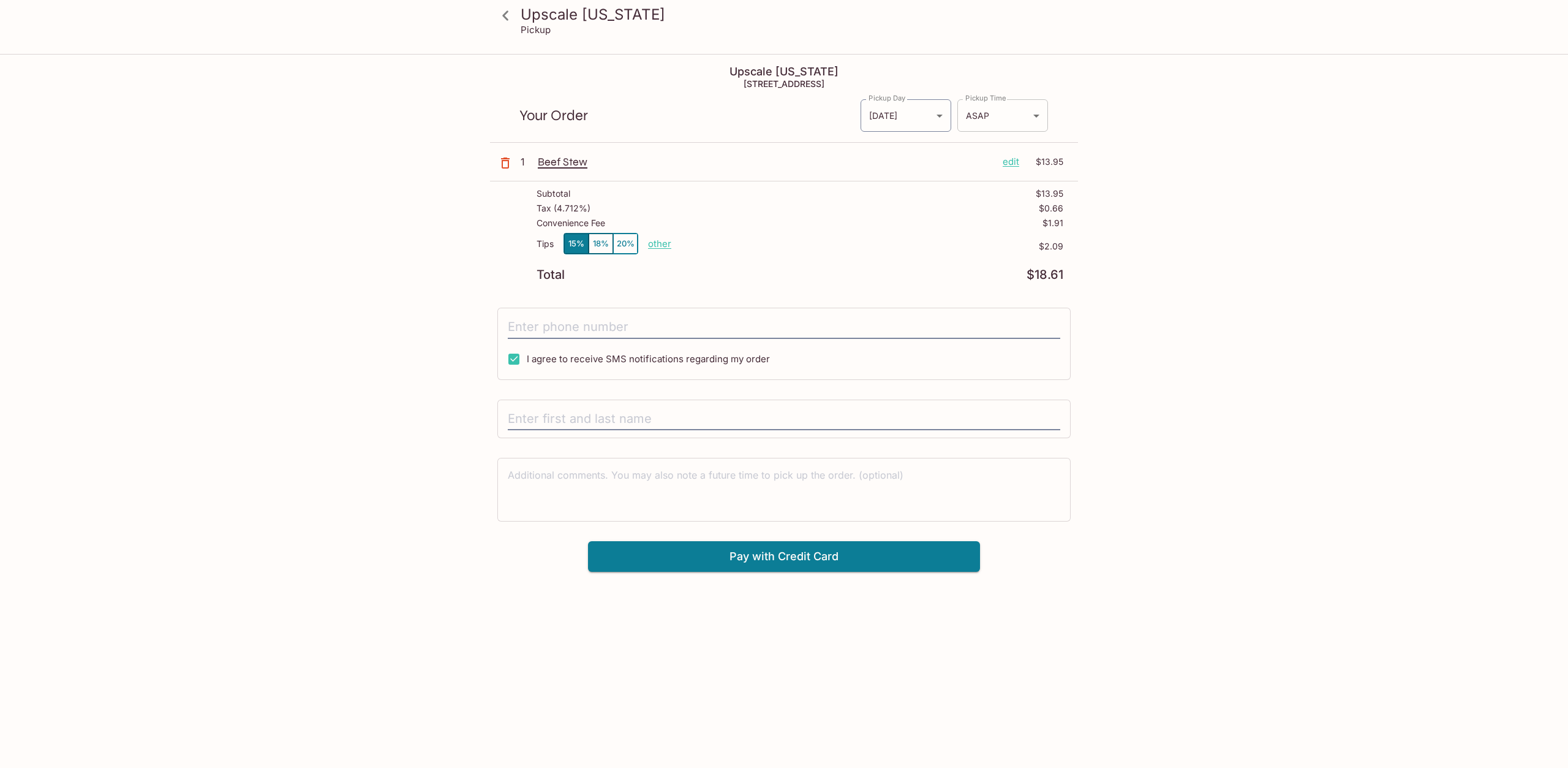
click at [989, 112] on body "Upscale Hawaii Pickup Upscale Hawaii 1333 N King St, Honolulu, HI 96817 Your Or…" at bounding box center [784, 439] width 1568 height 768
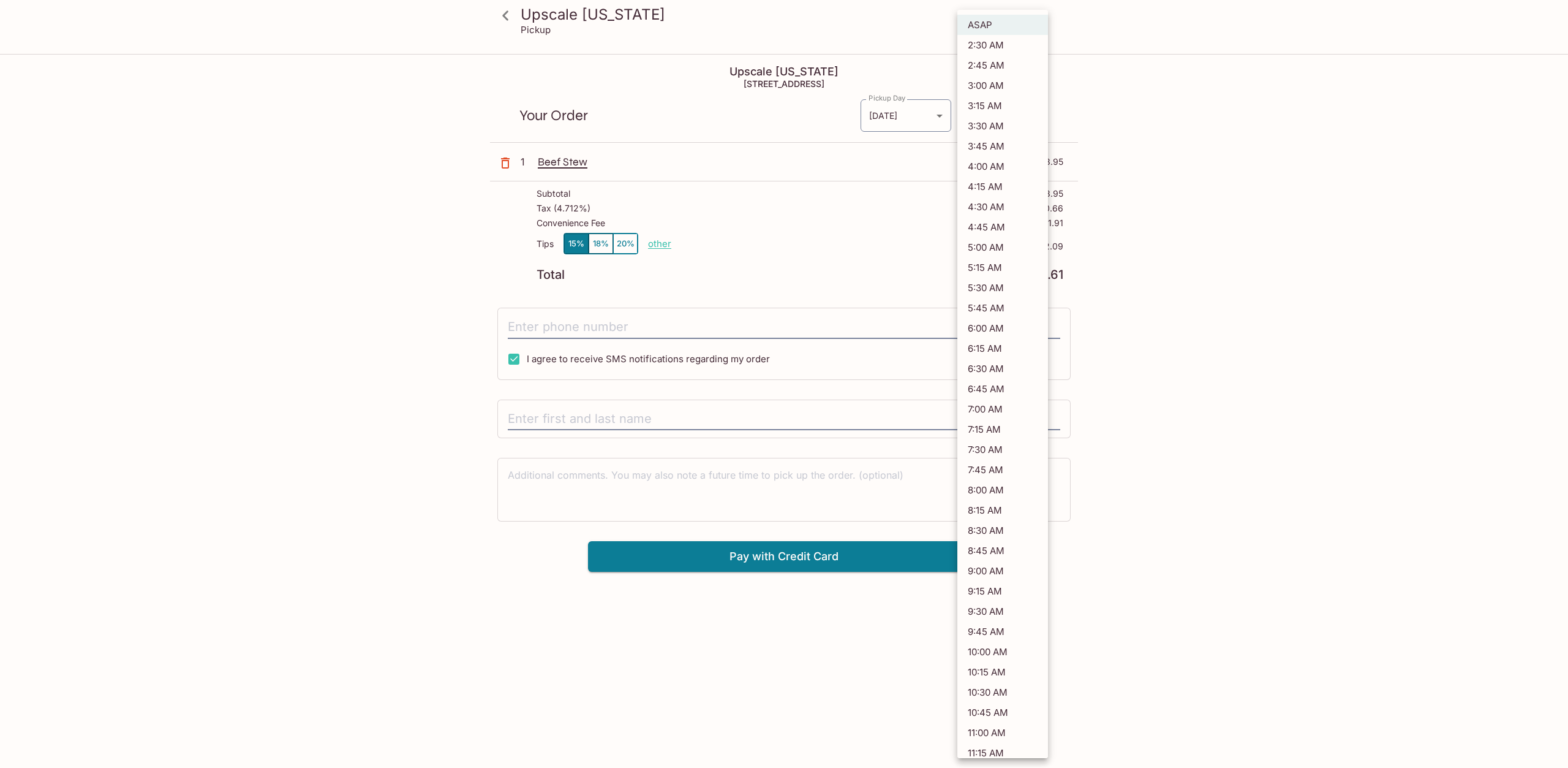
click at [1238, 253] on div at bounding box center [784, 384] width 1568 height 768
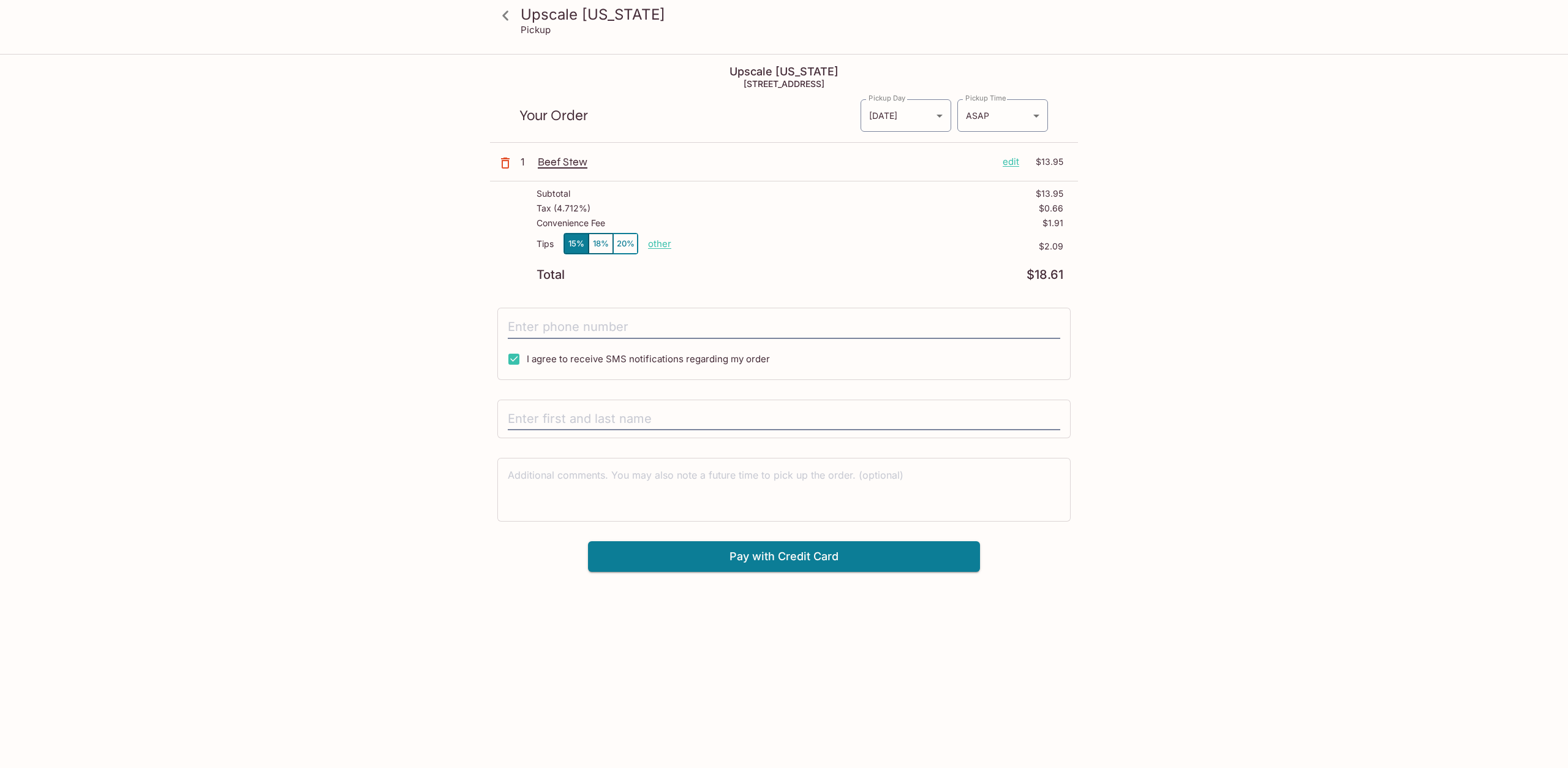
click at [683, 434] on div at bounding box center [784, 419] width 573 height 39
click at [687, 415] on input "text" at bounding box center [784, 420] width 553 height 23
type input "Matthew Dang"
click at [522, 323] on input "tel" at bounding box center [784, 327] width 553 height 23
type input "(808) 398-3826"
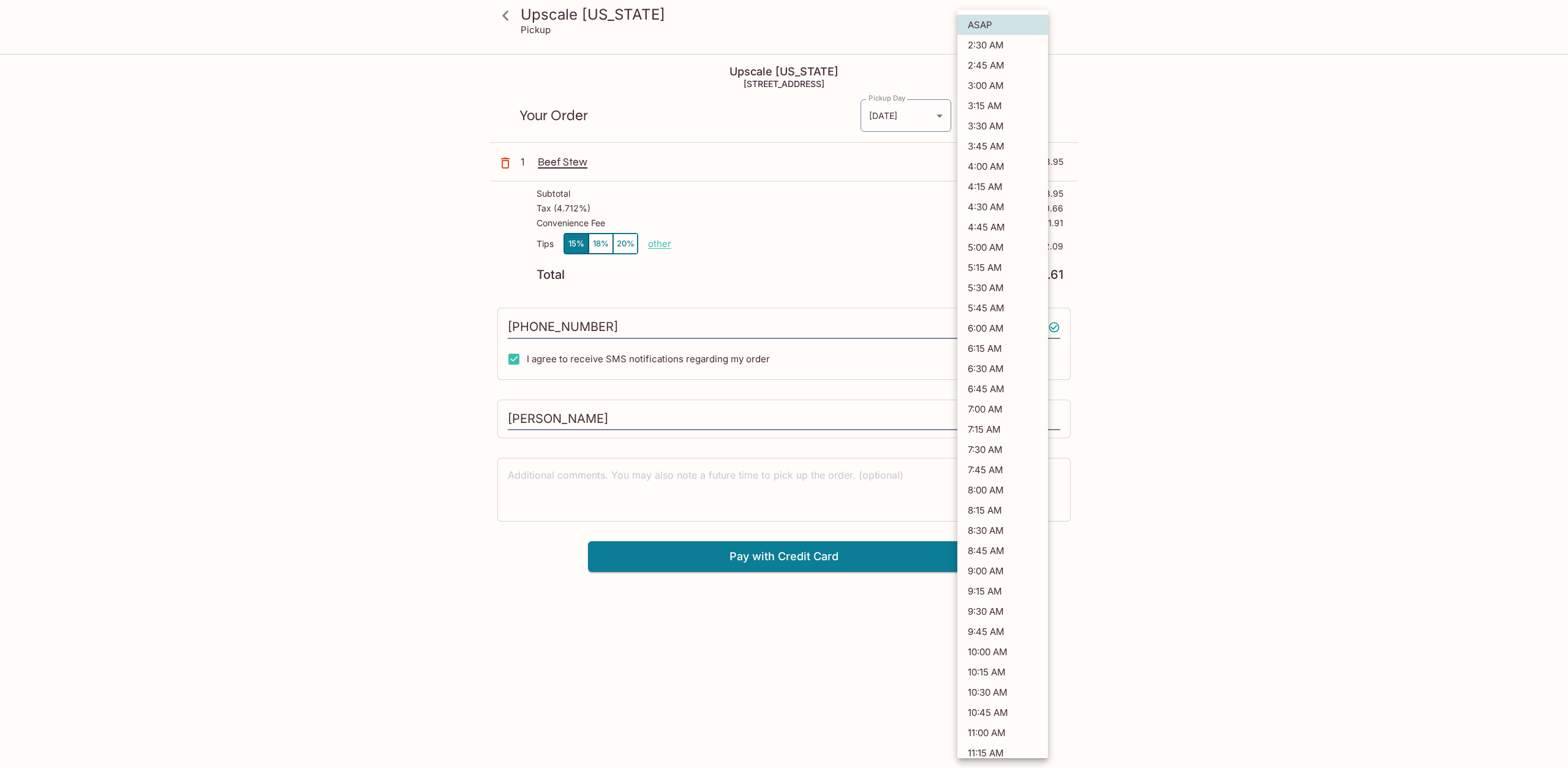
click at [991, 112] on body "Upscale Hawaii Pickup Upscale Hawaii 1333 N King St, Honolulu, HI 96817 Your Or…" at bounding box center [784, 439] width 1568 height 768
click at [1008, 42] on li "2:30 AM" at bounding box center [1002, 45] width 91 height 20
type input "2025-08-11T12:30:42.000000Z"
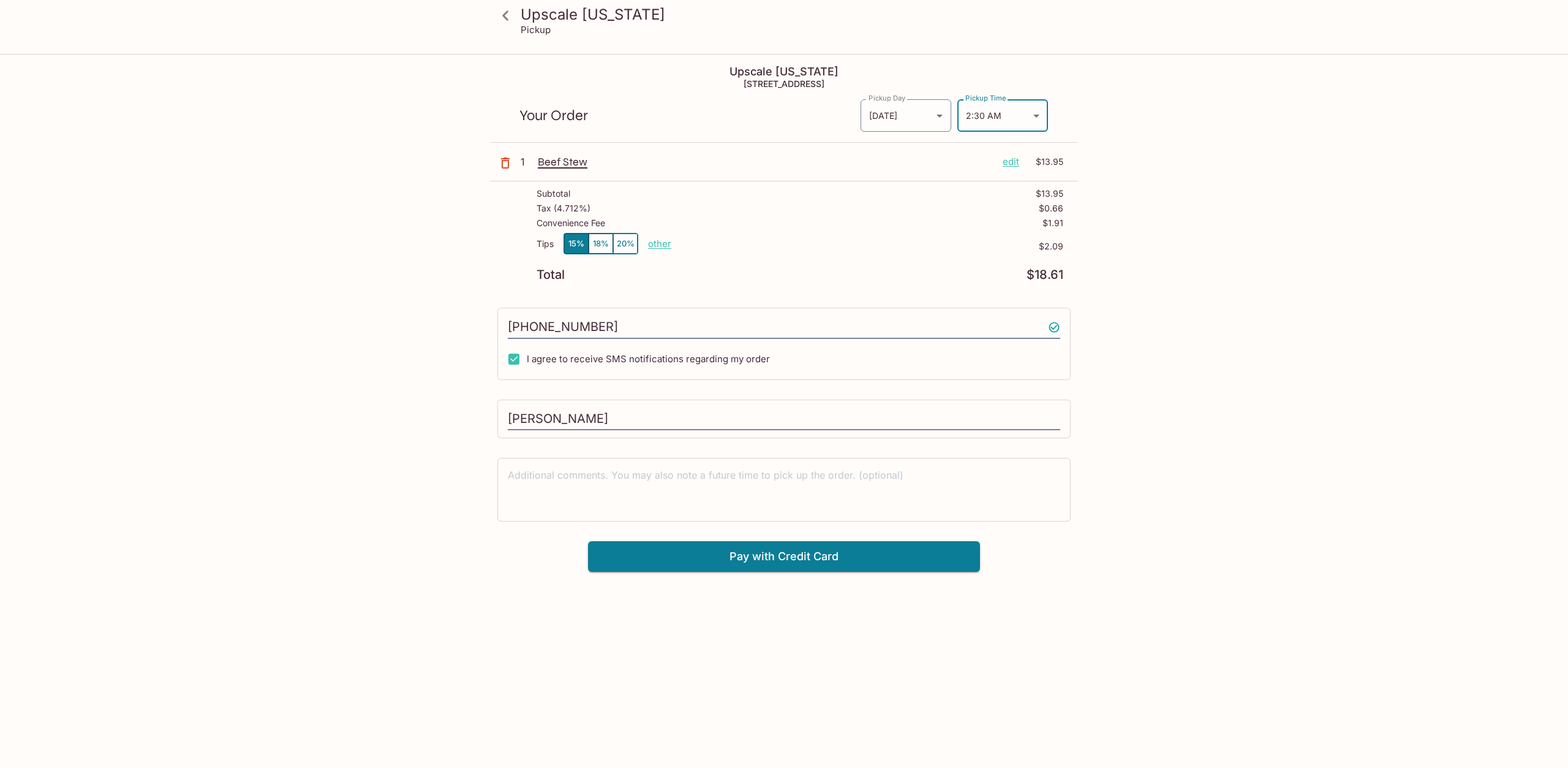
click at [1283, 342] on div "Upscale Hawaii Pickup Upscale Hawaii 1333 N King St, Honolulu, HI 96817 Your Or…" at bounding box center [784, 439] width 1568 height 768
click at [803, 554] on button "Pay with Credit Card" at bounding box center [784, 557] width 392 height 31
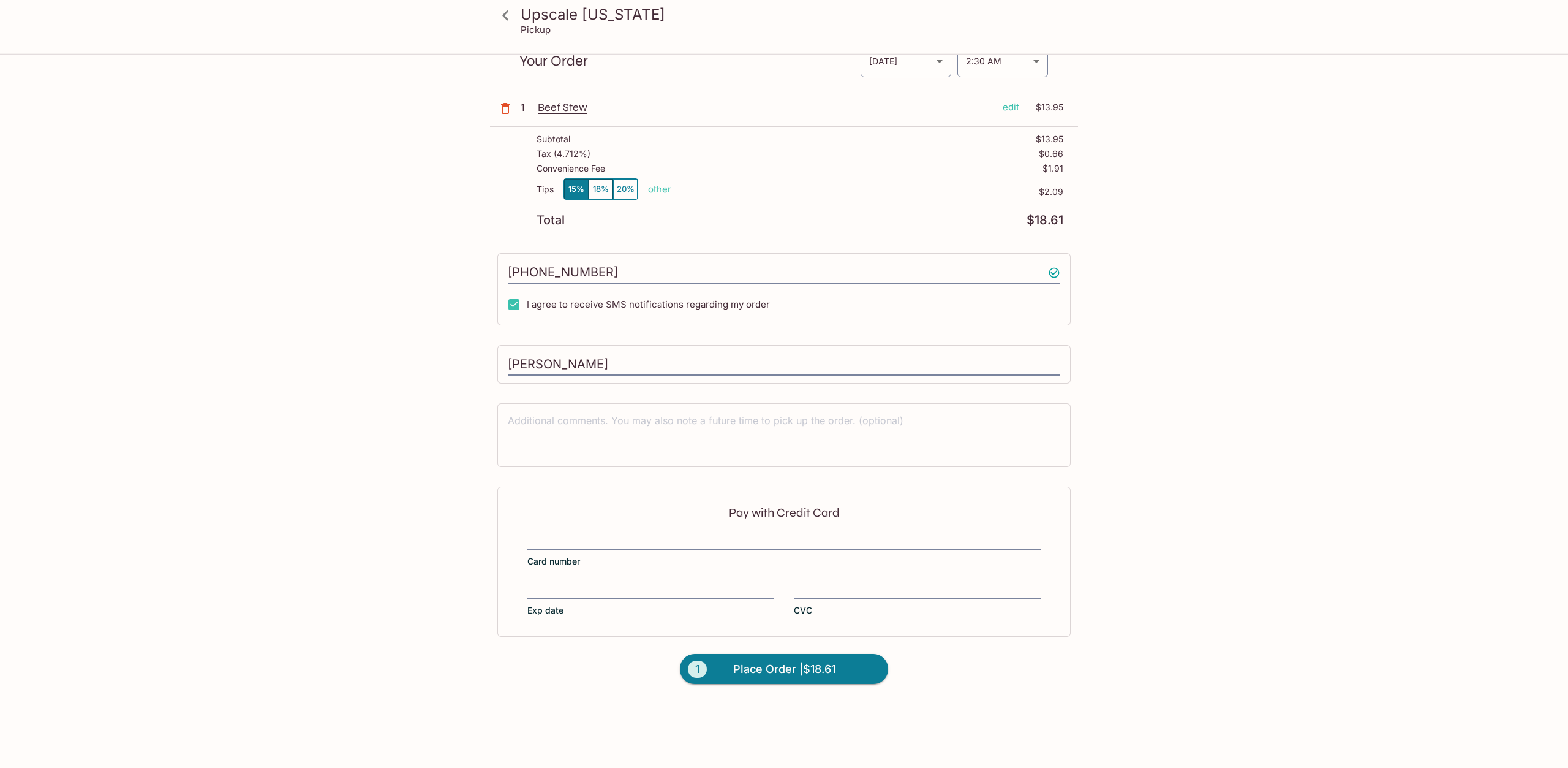
scroll to position [55, 0]
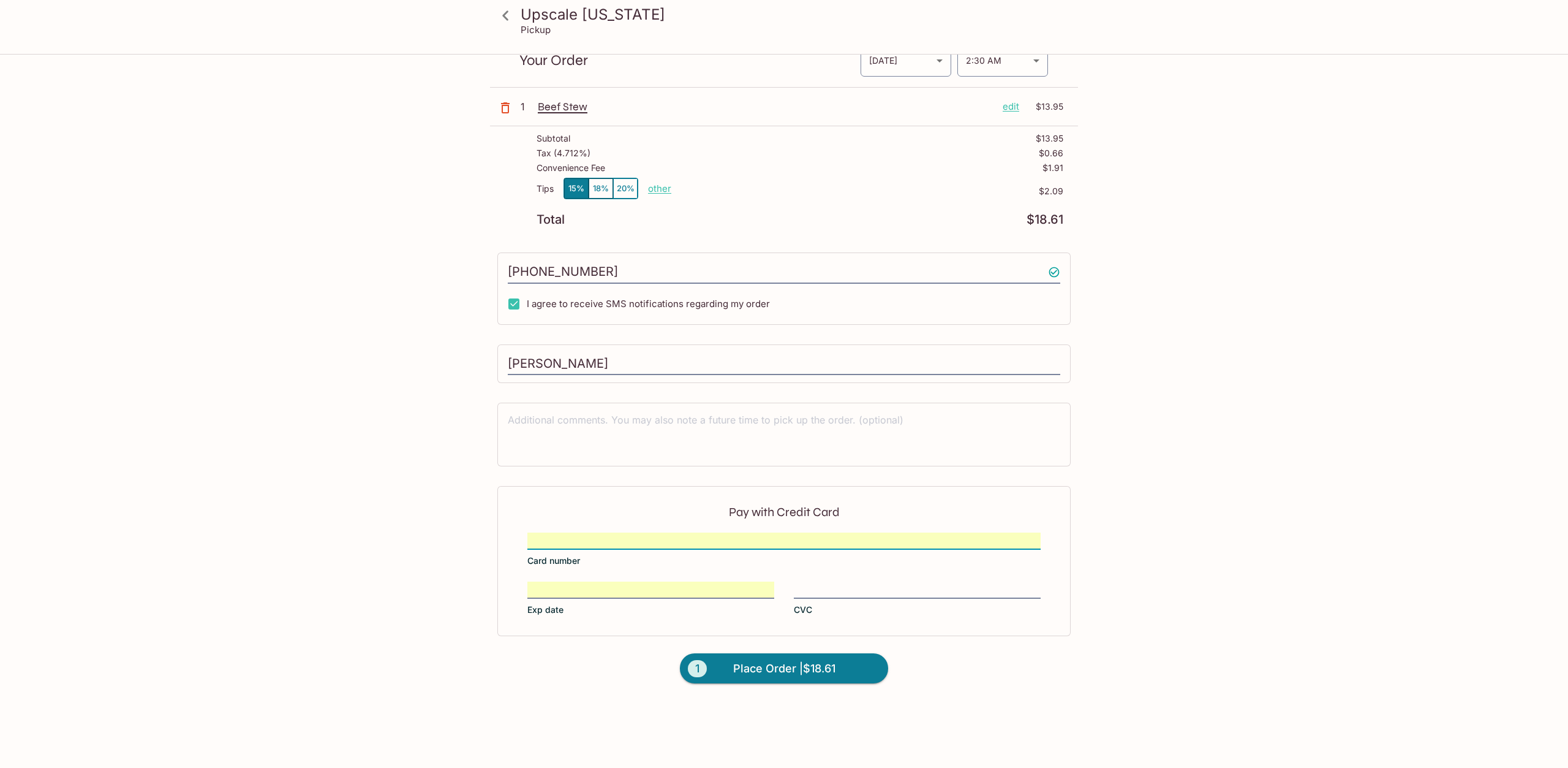
click at [841, 601] on label "CVC" at bounding box center [917, 599] width 247 height 35
click at [841, 583] on input "CVC" at bounding box center [917, 582] width 247 height 1
click at [1285, 460] on div "Upscale Hawaii Pickup Upscale Hawaii 1333 N King St, Honolulu, HI 96817 Your Or…" at bounding box center [784, 384] width 1568 height 768
click at [730, 668] on button "1 Place Order | $18.61" at bounding box center [784, 669] width 208 height 31
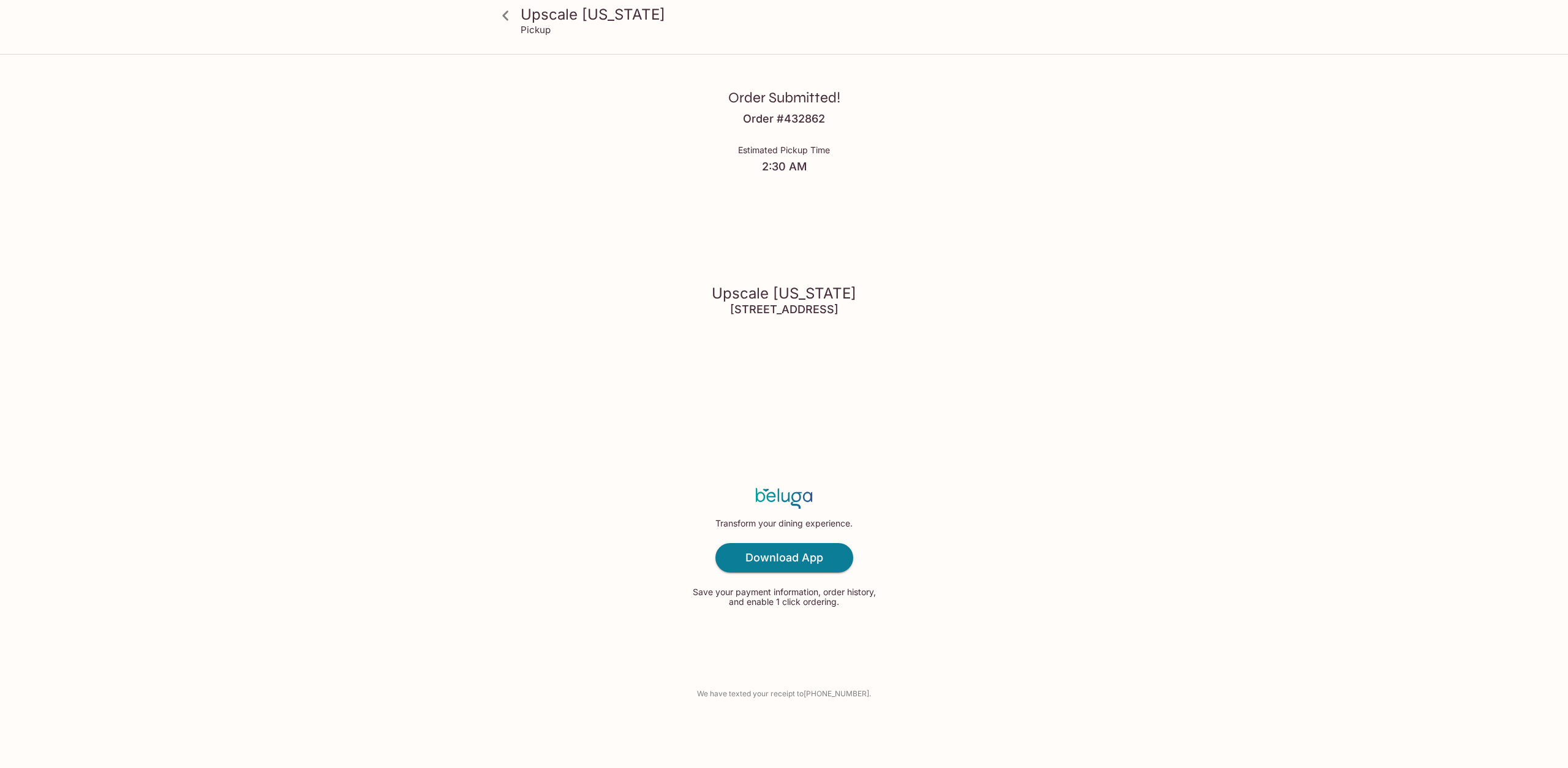
click at [712, 378] on div "Upscale Hawaii 1333 N King St, Honolulu, HI 96817" at bounding box center [784, 300] width 145 height 194
